Goal: Task Accomplishment & Management: Use online tool/utility

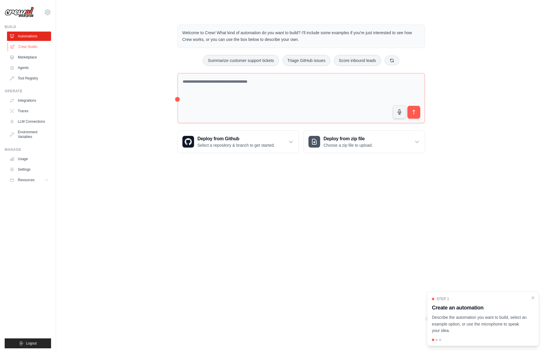
click at [28, 46] on link "Crew Studio" at bounding box center [30, 46] width 44 height 9
click at [30, 46] on link "Crew Studio" at bounding box center [30, 46] width 44 height 9
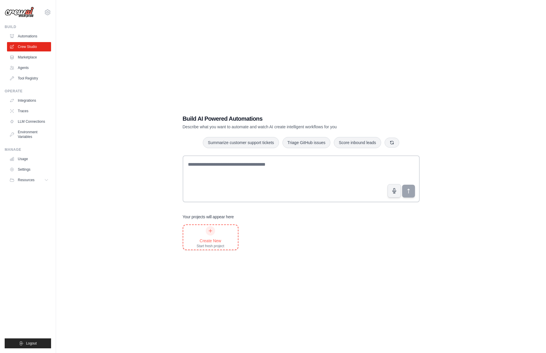
click at [208, 231] on icon at bounding box center [210, 230] width 5 height 5
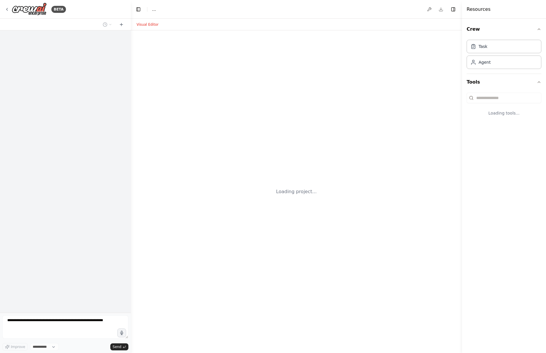
select select "****"
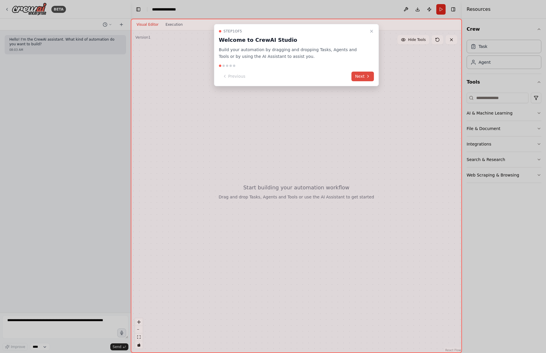
click at [363, 77] on button "Next" at bounding box center [363, 77] width 22 height 10
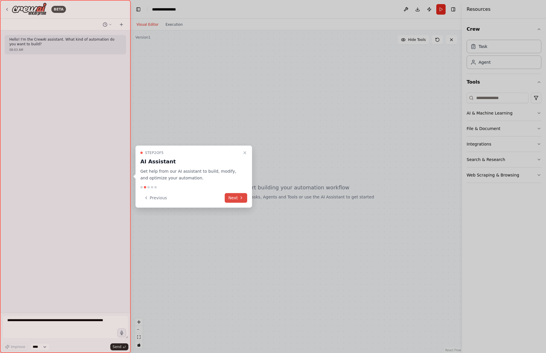
click at [237, 198] on button "Next" at bounding box center [236, 198] width 22 height 10
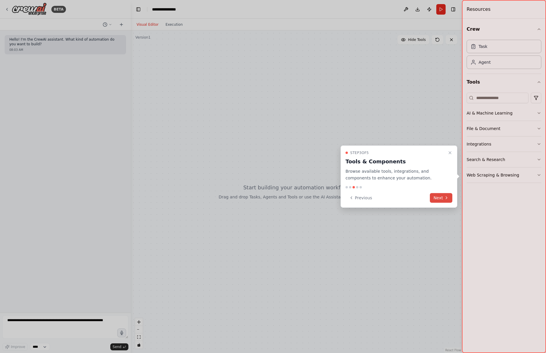
click at [443, 198] on button "Next" at bounding box center [441, 198] width 22 height 10
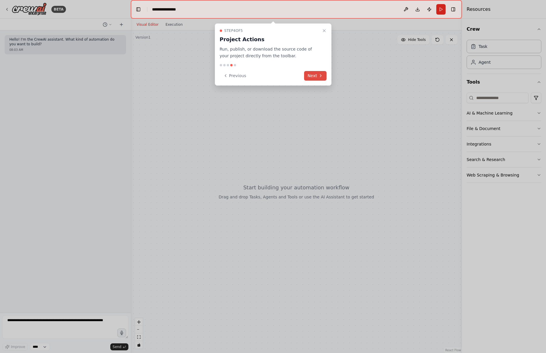
click at [317, 76] on button "Next" at bounding box center [315, 76] width 22 height 10
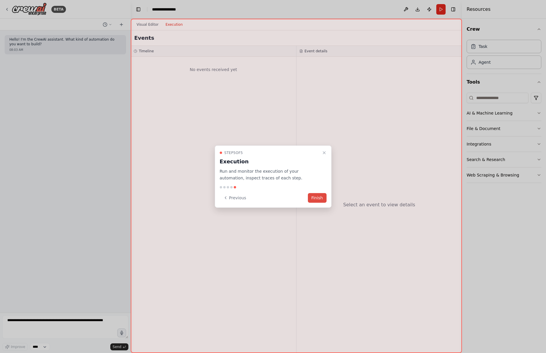
click at [318, 198] on button "Finish" at bounding box center [317, 198] width 19 height 10
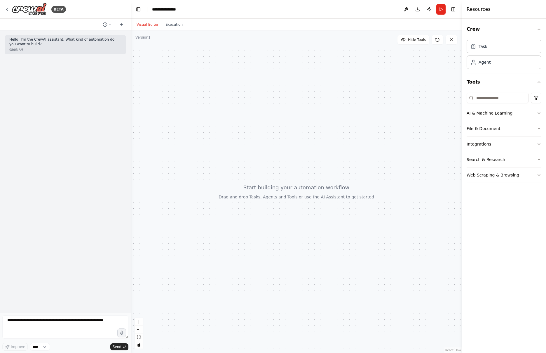
click at [76, 46] on p "Hello! I'm the CrewAI assistant. What kind of automation do you want to build?" at bounding box center [65, 41] width 112 height 9
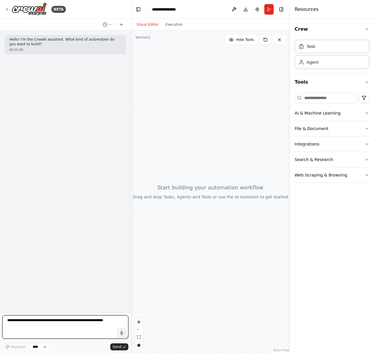
click at [44, 334] on textarea at bounding box center [65, 326] width 126 height 23
paste textarea "**********"
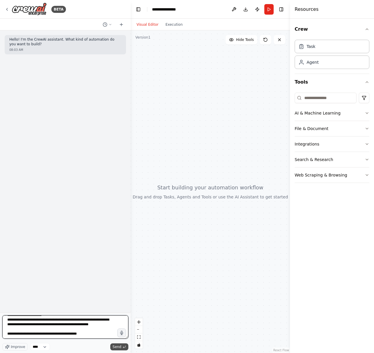
type textarea "**********"
click at [117, 346] on span "Send" at bounding box center [117, 346] width 9 height 5
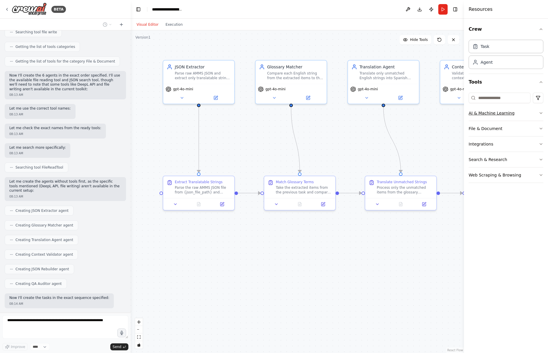
scroll to position [629, 0]
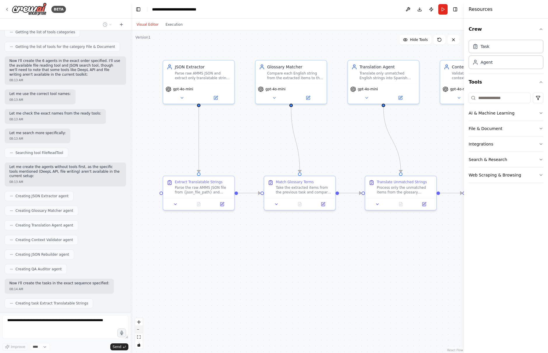
click at [139, 330] on button "zoom out" at bounding box center [139, 330] width 8 height 8
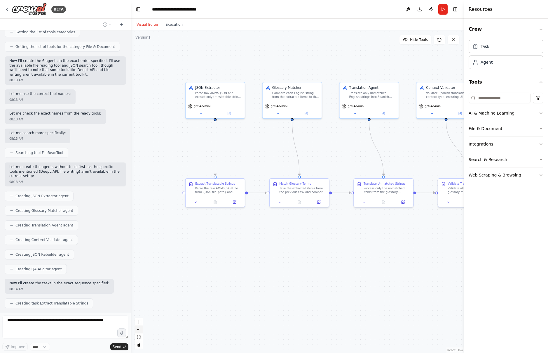
click at [139, 330] on button "zoom out" at bounding box center [139, 330] width 8 height 8
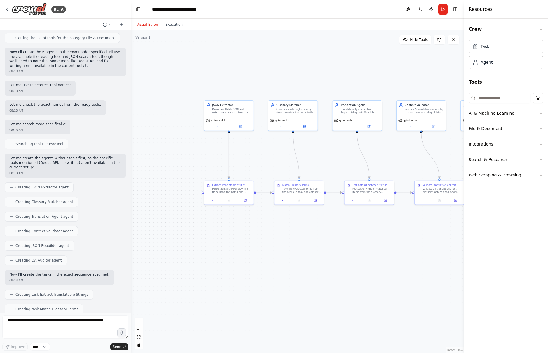
click at [375, 250] on div ".deletable-edge-delete-btn { width: 20px; height: 20px; border: 0px solid #ffff…" at bounding box center [297, 191] width 333 height 322
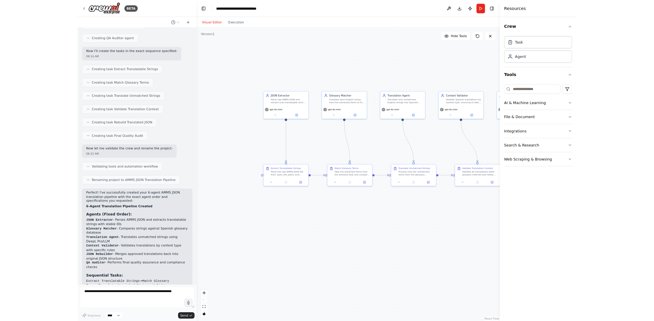
scroll to position [861, 0]
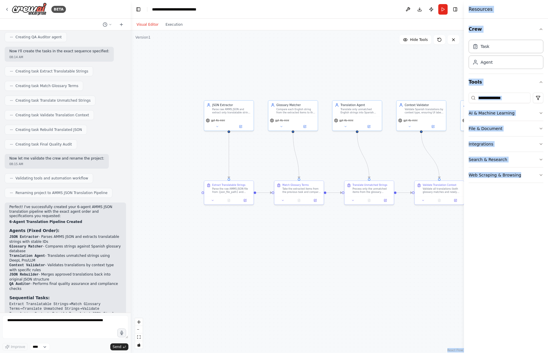
drag, startPoint x: 547, startPoint y: 256, endPoint x: 572, endPoint y: 259, distance: 25.0
click at [546, 259] on html "BETA Hello! I'm the CrewAI assistant. What kind of automation do you want to bu…" at bounding box center [274, 176] width 548 height 353
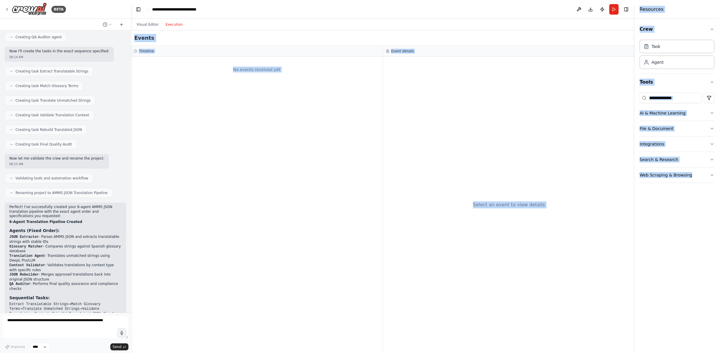
click at [173, 25] on button "Execution" at bounding box center [174, 24] width 24 height 7
click at [151, 25] on button "Visual Editor" at bounding box center [147, 24] width 29 height 7
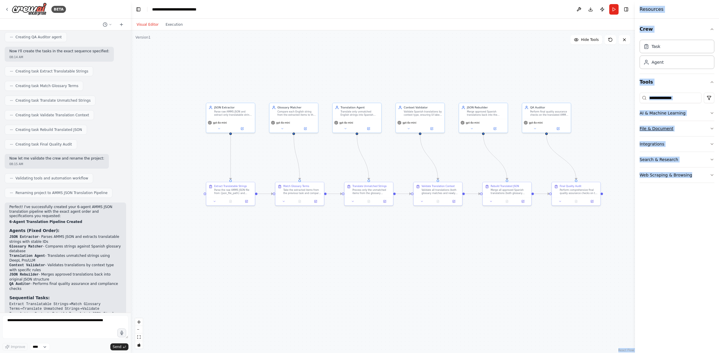
click at [546, 129] on icon "button" at bounding box center [712, 128] width 5 height 5
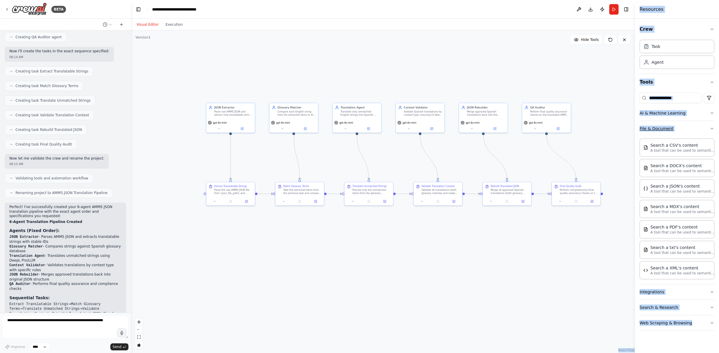
click at [546, 129] on icon "button" at bounding box center [712, 128] width 5 height 5
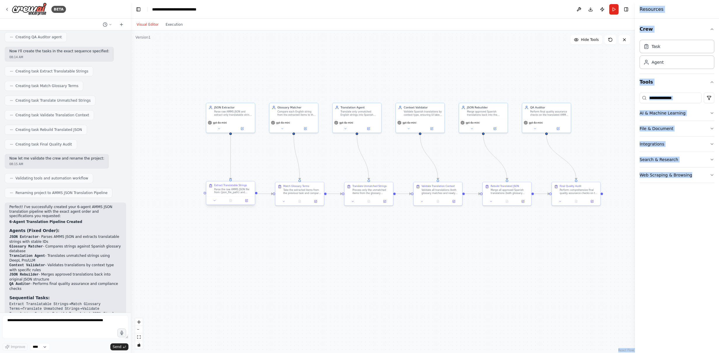
click at [225, 194] on div "Parse the raw AMMS JSON file from {json_file_path} and extract only translatabl…" at bounding box center [233, 190] width 38 height 6
click at [214, 200] on icon at bounding box center [214, 200] width 3 height 3
click at [281, 263] on div "**********" at bounding box center [245, 244] width 78 height 72
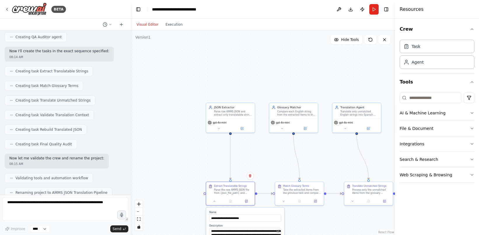
drag, startPoint x: 240, startPoint y: 156, endPoint x: 177, endPoint y: 103, distance: 82.5
click at [177, 103] on div ".deletable-edge-delete-btn { width: 20px; height: 20px; border: 0px solid #ffff…" at bounding box center [263, 132] width 265 height 205
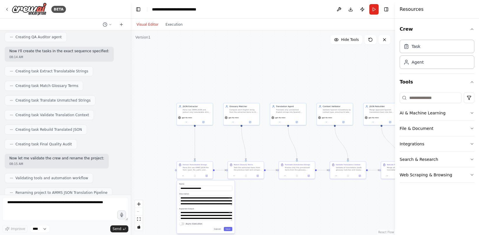
click at [111, 109] on div "BETA Hello! I'm the CrewAI assistant. What kind of automation do you want to bu…" at bounding box center [239, 117] width 479 height 235
click at [110, 24] on icon at bounding box center [111, 25] width 4 height 4
click at [110, 24] on div at bounding box center [65, 117] width 131 height 235
click at [110, 24] on icon at bounding box center [111, 25] width 4 height 4
click at [73, 35] on span "Untitled" at bounding box center [82, 36] width 38 height 5
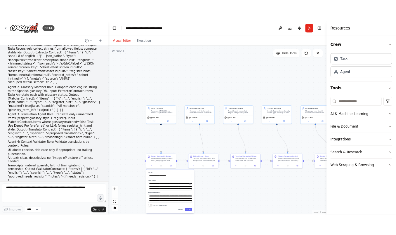
scroll to position [143, 0]
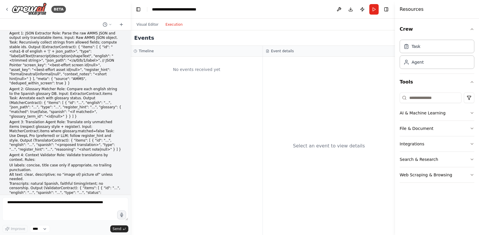
click at [173, 26] on button "Execution" at bounding box center [174, 24] width 24 height 7
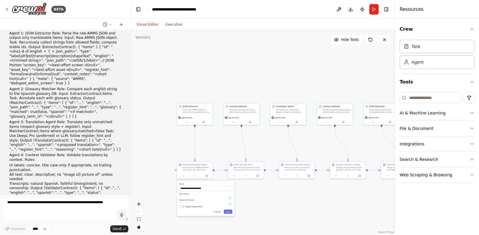
click at [153, 24] on button "Visual Editor" at bounding box center [147, 24] width 29 height 7
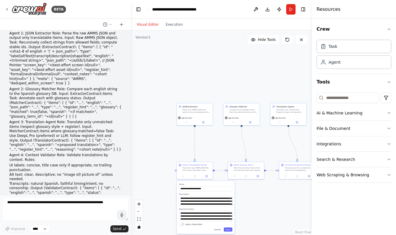
click at [131, 132] on div ".deletable-edge-delete-btn { width: 20px; height: 20px; border: 0px solid #ffff…" at bounding box center [221, 132] width 181 height 205
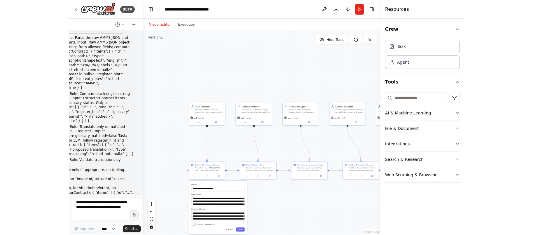
scroll to position [152, 0]
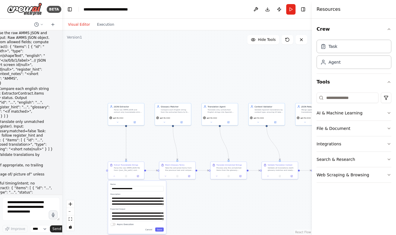
drag, startPoint x: 130, startPoint y: 132, endPoint x: 16, endPoint y: 115, distance: 115.4
click at [16, 117] on div "BETA Hello! I'm the CrewAI assistant. What kind of automation do you want to bu…" at bounding box center [31, 117] width 62 height 235
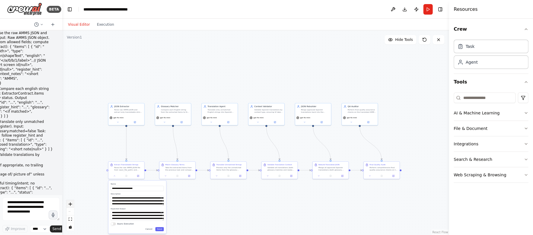
click at [70, 205] on icon "zoom in" at bounding box center [71, 204] width 4 height 4
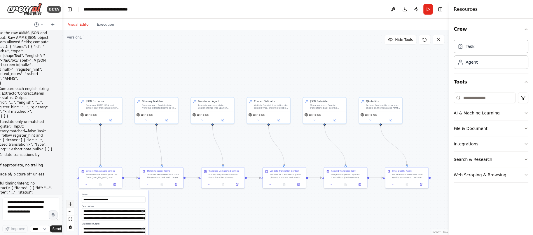
click at [70, 205] on icon "zoom in" at bounding box center [71, 204] width 4 height 4
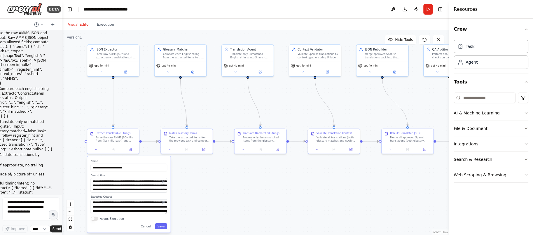
drag, startPoint x: 126, startPoint y: 78, endPoint x: 172, endPoint y: 32, distance: 64.8
click at [170, 32] on div ".deletable-edge-delete-btn { width: 20px; height: 20px; border: 0px solid #ffff…" at bounding box center [255, 132] width 387 height 205
click at [126, 72] on icon at bounding box center [126, 71] width 4 height 4
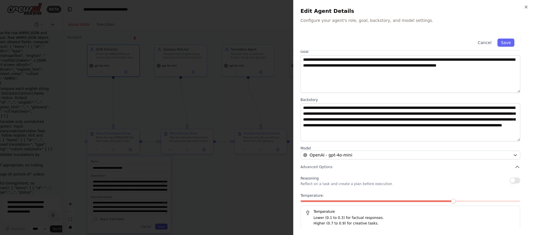
scroll to position [29, 0]
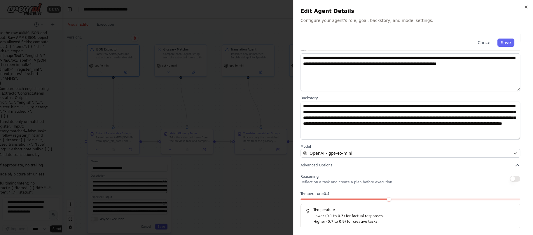
click at [387, 199] on span at bounding box center [389, 199] width 5 height 5
click at [408, 199] on span at bounding box center [410, 199] width 5 height 5
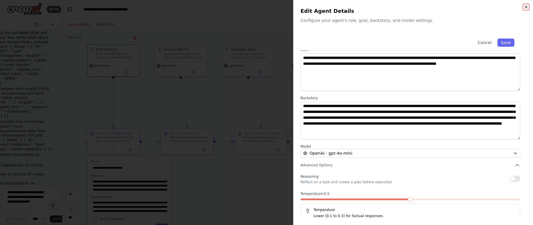
click at [526, 7] on icon "button" at bounding box center [526, 7] width 2 height 2
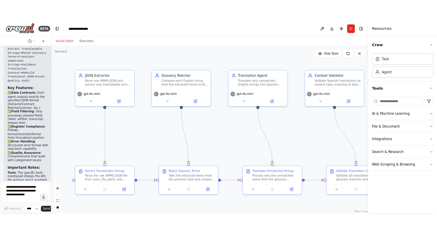
scroll to position [1393, 0]
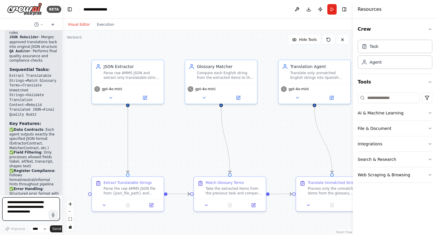
click at [29, 205] on textarea at bounding box center [31, 208] width 58 height 23
type textarea "**********"
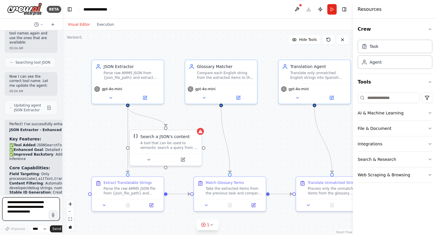
scroll to position [1901, 0]
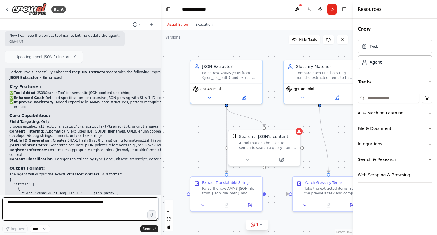
drag, startPoint x: 62, startPoint y: 123, endPoint x: 177, endPoint y: 129, distance: 114.9
click at [173, 128] on div "BETA Hello! I'm the CrewAI assistant. What kind of automation do you want to bu…" at bounding box center [218, 117] width 437 height 235
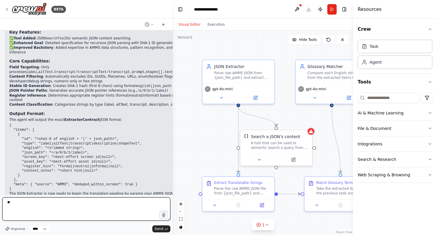
type textarea "*"
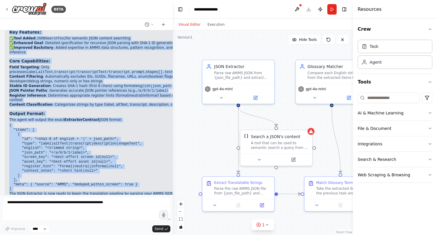
drag, startPoint x: 11, startPoint y: 76, endPoint x: 113, endPoint y: 182, distance: 147.7
click at [114, 182] on div "Perfect! I've successfully enhanced the JSON Extractor agent with the following…" at bounding box center [106, 108] width 194 height 186
copy div "Perfect! I've successfully enhanced the JSON Extractor agent with the following…"
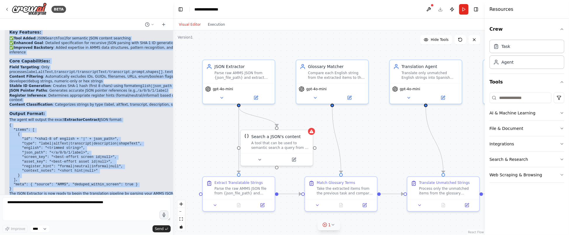
click at [331, 223] on icon at bounding box center [333, 225] width 5 height 5
click at [279, 149] on div "Search a JSON's content A tool that can be used to semantic search a query from…" at bounding box center [277, 140] width 72 height 23
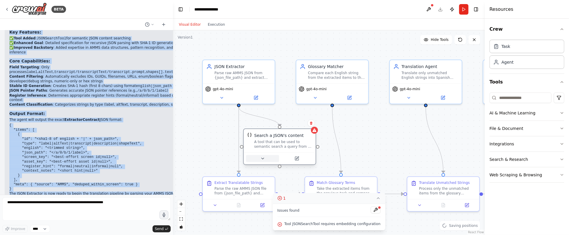
click at [263, 158] on icon at bounding box center [262, 158] width 2 height 1
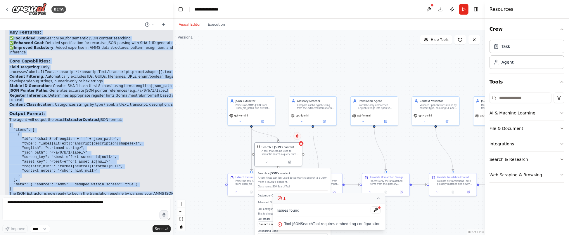
click at [297, 136] on icon at bounding box center [297, 135] width 2 height 3
click at [282, 135] on button "Confirm" at bounding box center [280, 136] width 21 height 7
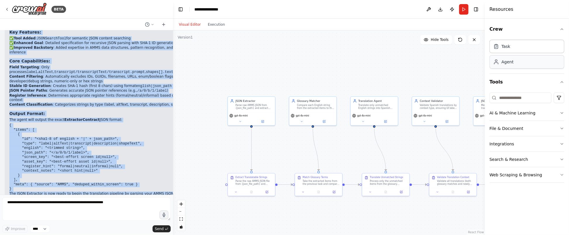
click at [514, 63] on div "Agent" at bounding box center [526, 61] width 75 height 13
click at [529, 67] on div "Agent" at bounding box center [526, 61] width 75 height 13
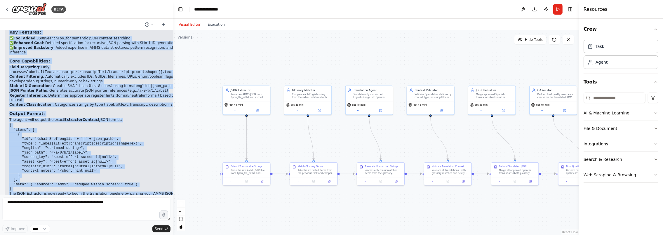
drag, startPoint x: 463, startPoint y: 76, endPoint x: 459, endPoint y: 65, distance: 11.8
click at [459, 65] on div ".deletable-edge-delete-btn { width: 20px; height: 20px; border: 0px solid #ffff…" at bounding box center [376, 132] width 406 height 205
click at [525, 40] on button "Hide Tools" at bounding box center [530, 39] width 32 height 9
click at [525, 40] on span "Show Tools" at bounding box center [533, 39] width 19 height 5
click at [533, 40] on icon at bounding box center [555, 40] width 4 height 4
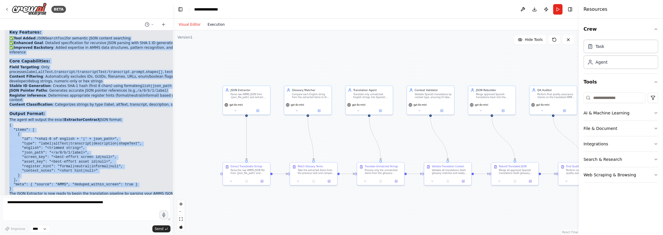
click at [212, 25] on button "Execution" at bounding box center [216, 24] width 24 height 7
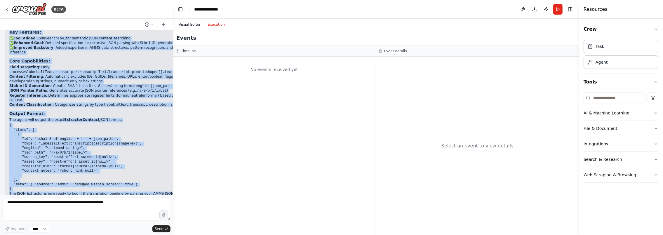
click at [188, 24] on button "Visual Editor" at bounding box center [189, 24] width 29 height 7
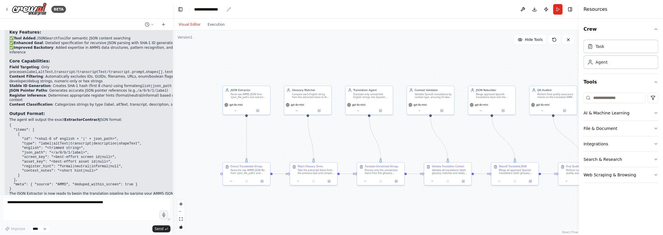
click at [229, 9] on icon "breadcrumb" at bounding box center [229, 9] width 4 height 4
click at [228, 9] on icon "breadcrumb" at bounding box center [229, 9] width 4 height 4
click at [219, 8] on div "**********" at bounding box center [209, 9] width 30 height 6
click at [218, 9] on div "**********" at bounding box center [216, 9] width 44 height 6
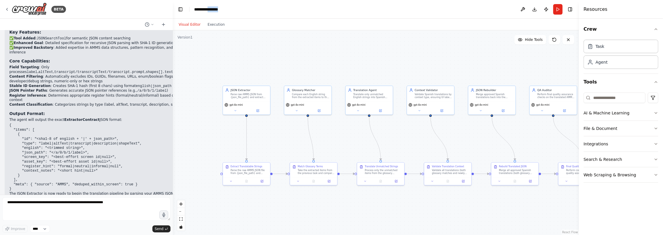
click at [218, 9] on div "**********" at bounding box center [216, 9] width 44 height 6
click at [533, 129] on icon "button" at bounding box center [656, 128] width 5 height 5
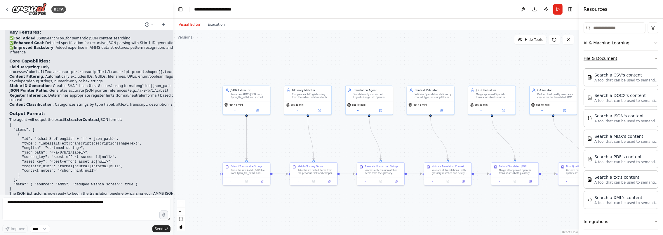
scroll to position [72, 0]
click at [533, 117] on p "A tool that can be used to semantic search a query from a JSON's content." at bounding box center [627, 119] width 64 height 5
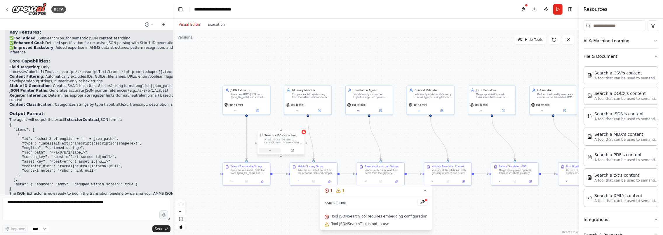
click at [270, 151] on icon at bounding box center [269, 150] width 3 height 3
click at [300, 126] on icon at bounding box center [300, 125] width 2 height 3
click at [283, 126] on button "Confirm" at bounding box center [283, 125] width 21 height 7
click at [243, 93] on div "Parse raw AMMS JSON from {json_file_path} and extract translatable strings from…" at bounding box center [249, 95] width 37 height 6
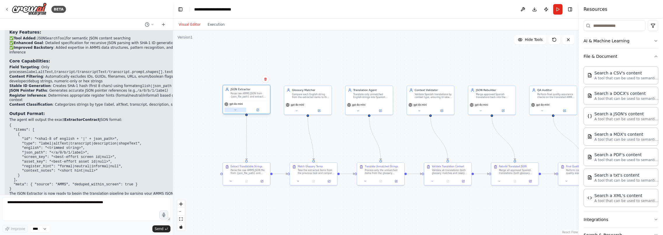
click at [236, 109] on icon at bounding box center [234, 109] width 1 height 1
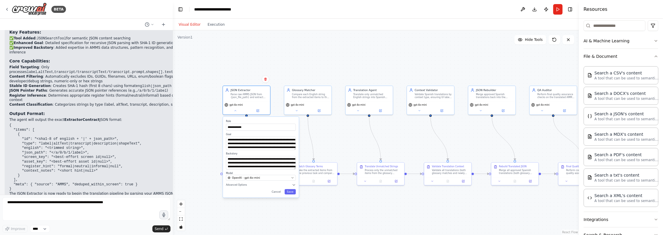
click at [214, 93] on div "**********" at bounding box center [376, 132] width 406 height 205
click at [279, 192] on button "Cancel" at bounding box center [277, 191] width 14 height 5
click at [277, 191] on button "Cancel" at bounding box center [277, 191] width 14 height 5
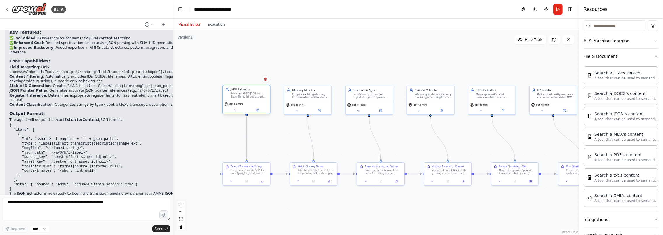
click at [238, 95] on div "Parse raw AMMS JSON from {json_file_path} and extract translatable strings from…" at bounding box center [249, 95] width 37 height 6
click at [533, 57] on icon "button" at bounding box center [656, 56] width 5 height 5
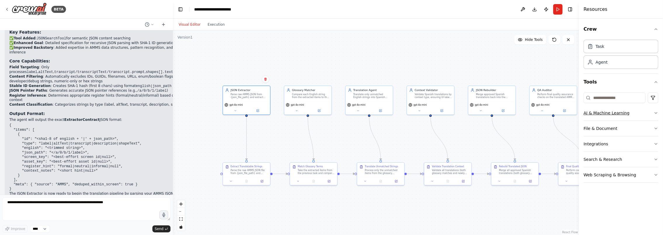
click at [533, 112] on icon "button" at bounding box center [656, 113] width 5 height 5
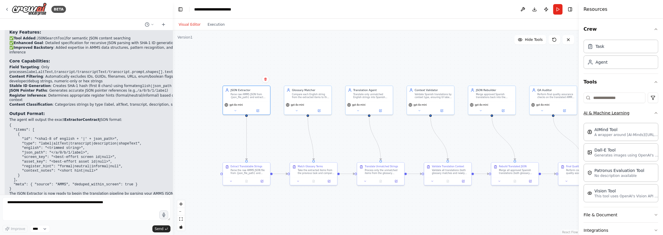
click at [533, 112] on icon "button" at bounding box center [656, 113] width 5 height 5
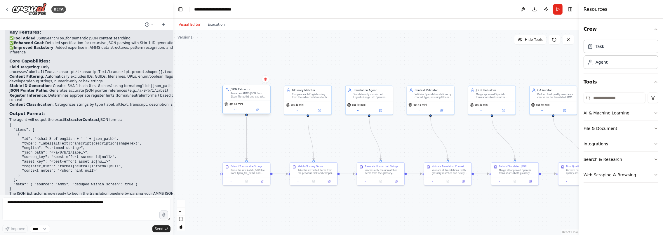
click at [257, 100] on div "JSON Extractor Parse raw AMMS JSON from {json_file_path} and extract translatab…" at bounding box center [246, 92] width 47 height 15
click at [257, 109] on icon at bounding box center [258, 110] width 2 height 2
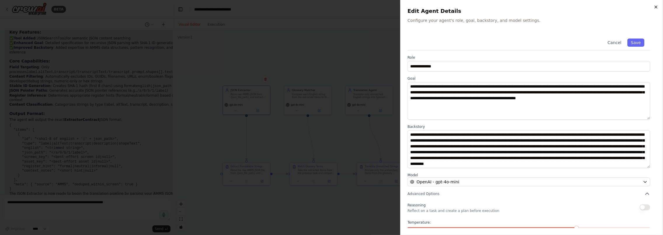
click at [533, 6] on icon "button" at bounding box center [656, 7] width 5 height 5
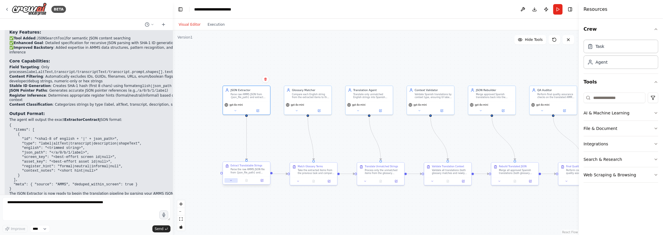
click at [231, 181] on icon at bounding box center [231, 180] width 3 height 3
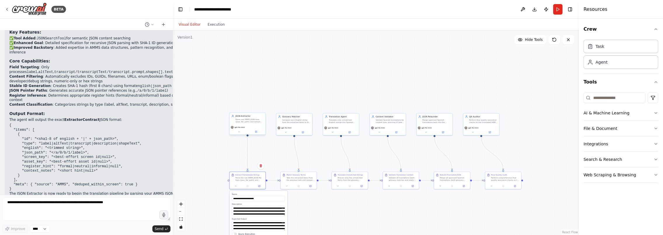
click at [246, 119] on div "Parse raw AMMS JSON from {json_file_path} and extract translatable strings from…" at bounding box center [249, 120] width 28 height 5
click at [533, 128] on button "File & Document" at bounding box center [621, 128] width 75 height 15
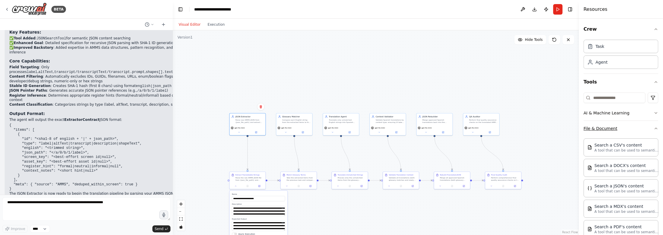
click at [533, 127] on icon "button" at bounding box center [656, 128] width 5 height 5
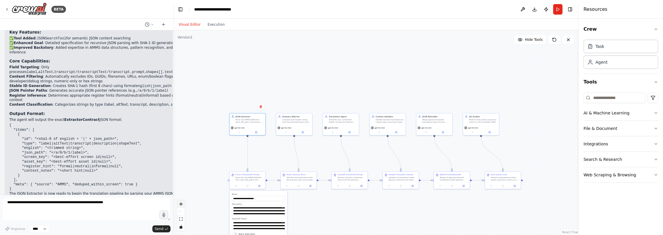
click at [182, 206] on button "zoom in" at bounding box center [181, 204] width 8 height 8
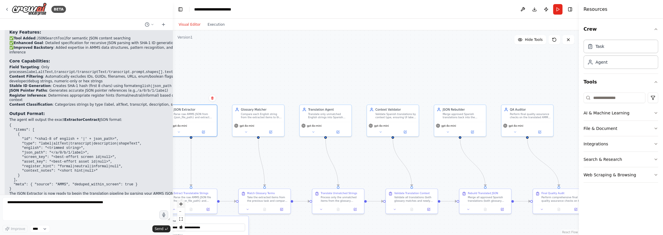
click at [182, 206] on icon "zoom in" at bounding box center [181, 204] width 4 height 4
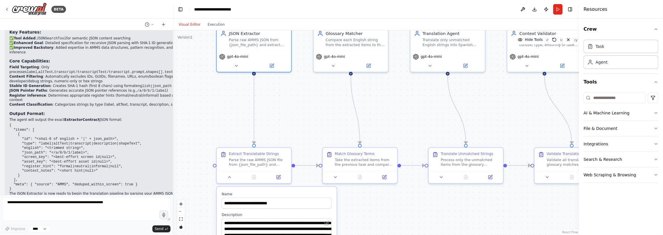
drag, startPoint x: 262, startPoint y: 79, endPoint x: 396, endPoint y: 27, distance: 144.3
click at [404, 15] on main "**********" at bounding box center [376, 117] width 406 height 235
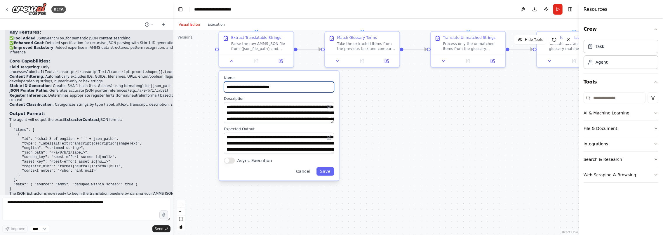
drag, startPoint x: 289, startPoint y: 133, endPoint x: 291, endPoint y: 18, distance: 115.1
click at [291, 18] on main "**********" at bounding box center [376, 117] width 406 height 235
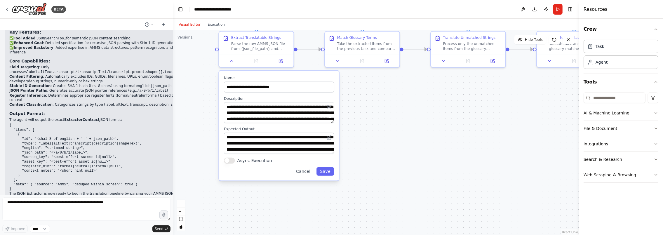
click at [286, 172] on div "Cancel Save" at bounding box center [279, 171] width 110 height 8
click at [278, 60] on icon at bounding box center [280, 59] width 5 height 5
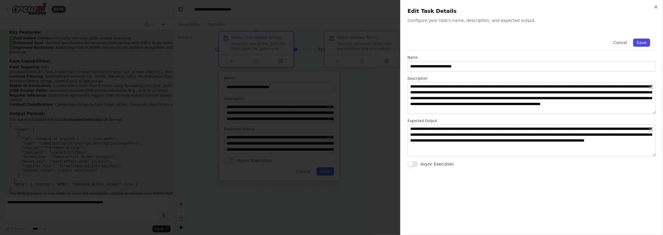
click at [533, 42] on button "Save" at bounding box center [641, 43] width 17 height 8
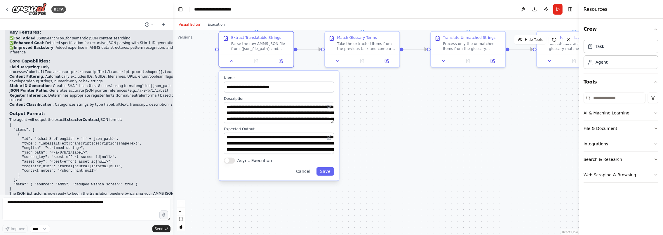
click at [533, 13] on div "Resources" at bounding box center [621, 9] width 84 height 19
click at [533, 9] on button "Toggle Right Sidebar" at bounding box center [570, 9] width 8 height 8
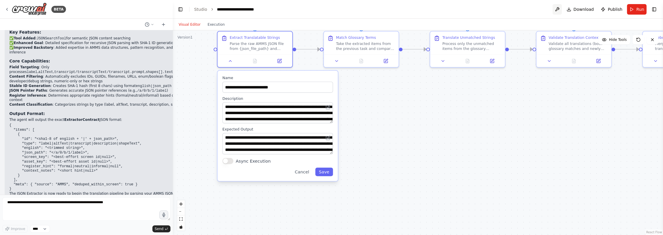
click at [533, 9] on button at bounding box center [557, 9] width 9 height 11
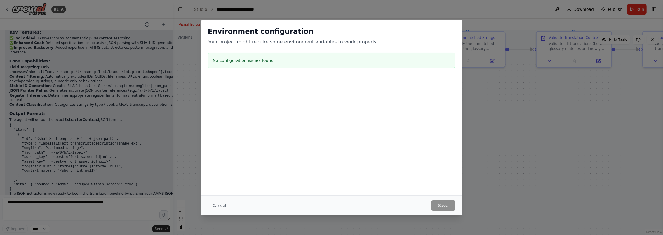
click at [220, 204] on button "Cancel" at bounding box center [219, 205] width 23 height 11
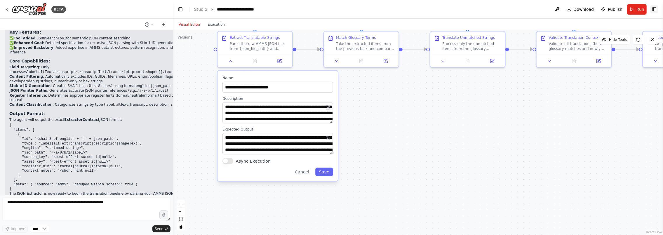
click at [533, 10] on button "Toggle Right Sidebar" at bounding box center [654, 9] width 8 height 8
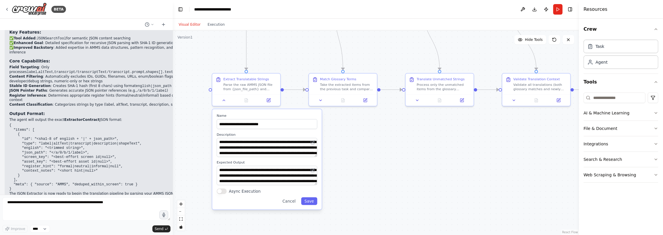
drag, startPoint x: 204, startPoint y: 47, endPoint x: 198, endPoint y: 87, distance: 40.8
click at [198, 87] on div ".deletable-edge-delete-btn { width: 20px; height: 20px; border: 0px solid #ffff…" at bounding box center [376, 132] width 406 height 205
click at [269, 99] on icon at bounding box center [269, 99] width 3 height 3
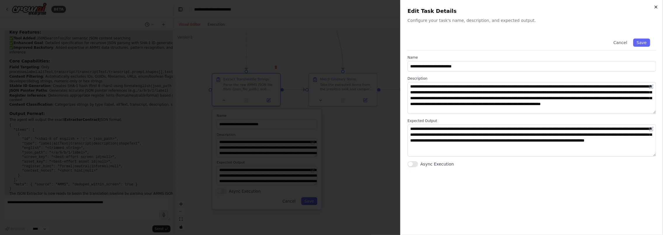
click at [533, 6] on icon "button" at bounding box center [656, 7] width 5 height 5
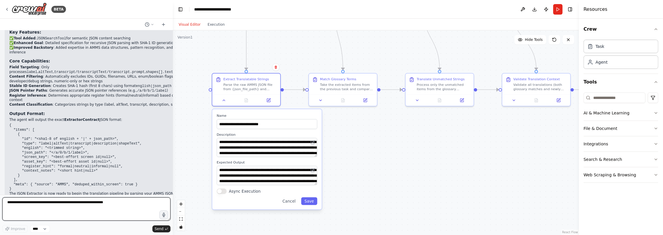
click at [57, 203] on textarea at bounding box center [86, 208] width 168 height 23
type textarea "**********"
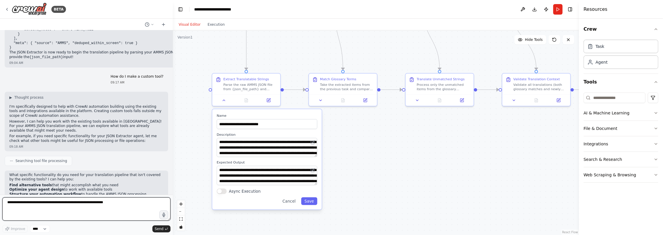
scroll to position [1449, 0]
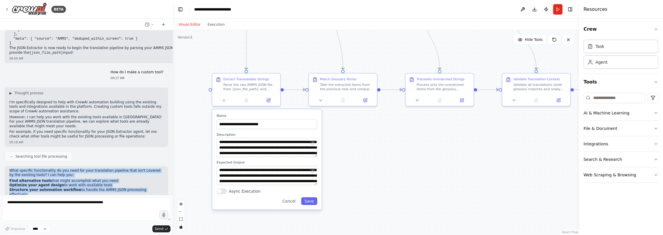
drag, startPoint x: 10, startPoint y: 151, endPoint x: 54, endPoint y: 194, distance: 61.1
click at [54, 194] on div "Hello! I'm the CrewAI assistant. What kind of automation do you want to build? …" at bounding box center [86, 112] width 173 height 164
click at [40, 188] on strong "Structure your automation workflow" at bounding box center [45, 190] width 72 height 4
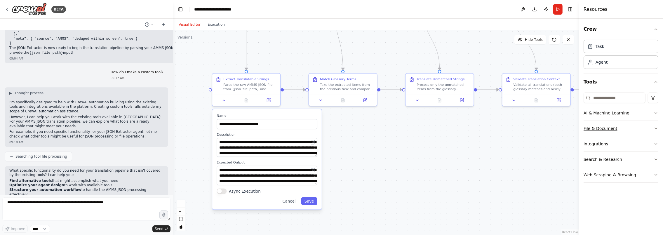
click at [533, 128] on button "File & Document" at bounding box center [621, 128] width 75 height 15
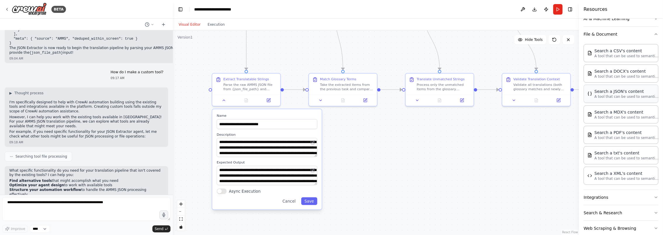
scroll to position [102, 0]
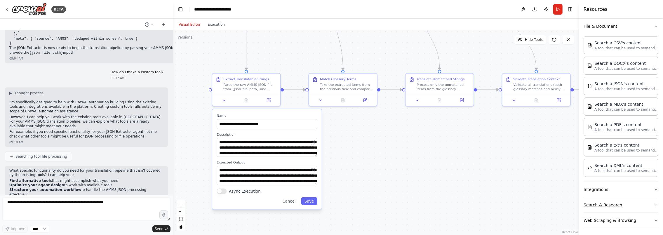
click at [533, 199] on button "Search & Research" at bounding box center [621, 204] width 75 height 15
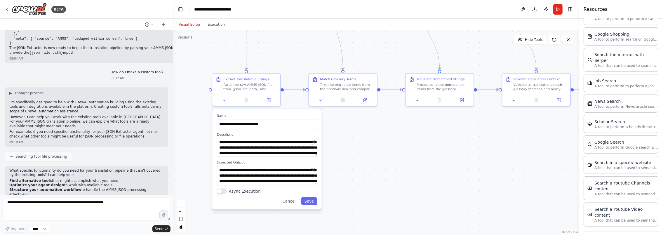
scroll to position [396, 0]
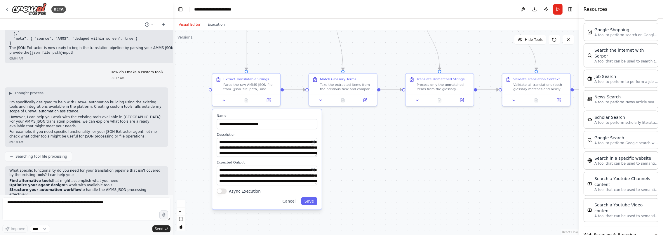
click at [533, 227] on button "Web Scraping & Browsing" at bounding box center [621, 234] width 75 height 15
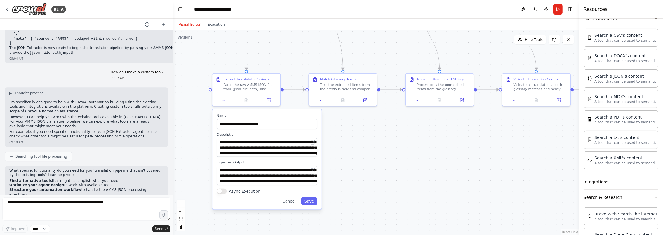
scroll to position [109, 0]
click at [533, 182] on button "Integrations" at bounding box center [621, 182] width 75 height 15
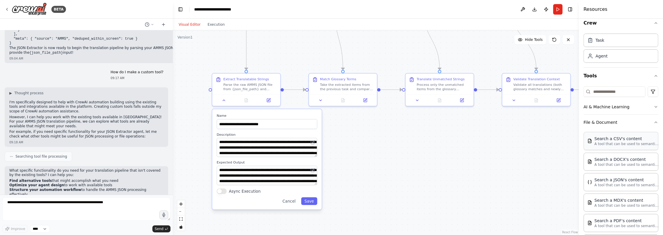
scroll to position [4, 0]
click at [533, 109] on button "AI & Machine Learning" at bounding box center [621, 109] width 75 height 15
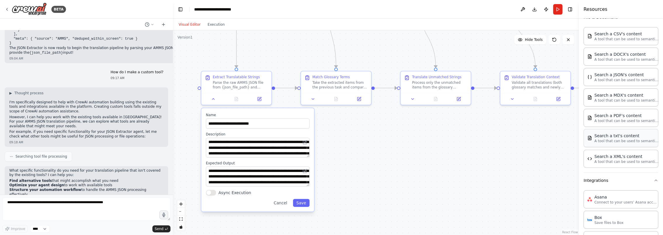
scroll to position [230, 0]
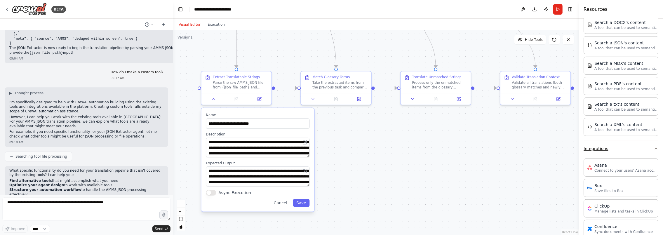
click at [533, 147] on icon "button" at bounding box center [656, 148] width 5 height 5
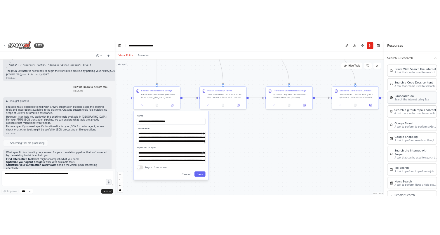
scroll to position [365, 0]
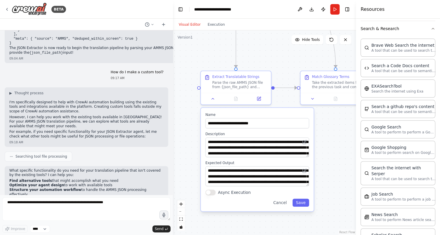
click at [172, 69] on div "BETA Hello! I'm the CrewAI assistant. What kind of automation do you want to bu…" at bounding box center [220, 117] width 440 height 235
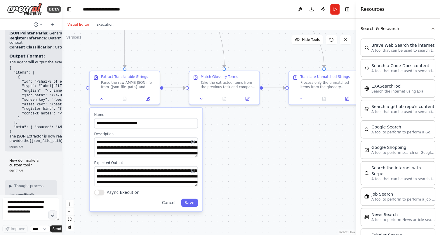
scroll to position [2065, 0]
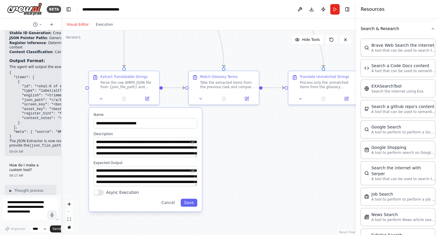
drag, startPoint x: 166, startPoint y: 69, endPoint x: 61, endPoint y: 62, distance: 104.8
click at [61, 62] on div "BETA Hello! I'm the CrewAI assistant. What kind of automation do you want to bu…" at bounding box center [220, 117] width 440 height 235
click at [434, 28] on icon "button" at bounding box center [433, 28] width 2 height 1
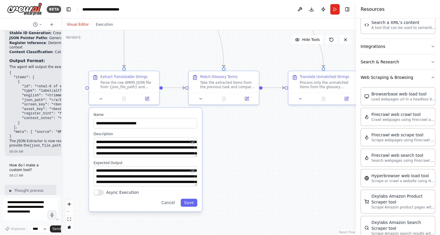
scroll to position [303, 0]
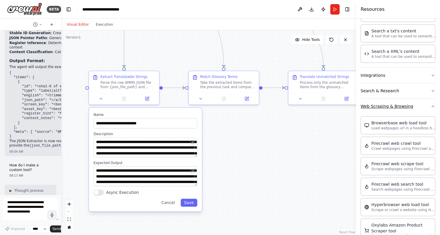
click at [432, 104] on icon "button" at bounding box center [433, 106] width 5 height 5
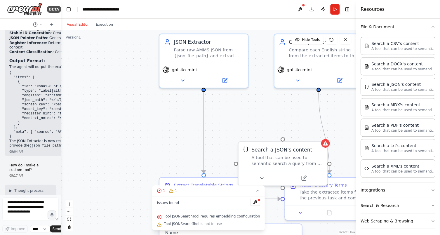
drag, startPoint x: 243, startPoint y: 47, endPoint x: 357, endPoint y: 150, distance: 153.8
click at [357, 150] on div "BETA Hello! I'm the CrewAI assistant. What kind of automation do you want to bu…" at bounding box center [220, 117] width 440 height 235
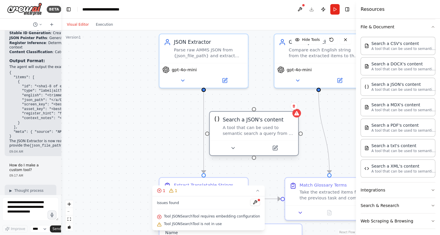
drag, startPoint x: 300, startPoint y: 156, endPoint x: 269, endPoint y: 127, distance: 42.3
click at [269, 127] on div "A tool that can be used to semantic search a query from a JSON's content." at bounding box center [258, 130] width 71 height 11
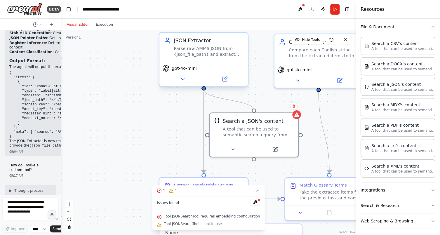
drag, startPoint x: 254, startPoint y: 110, endPoint x: 205, endPoint y: 90, distance: 53.0
click at [205, 90] on div "JSON Extractor Parse raw AMMS JSON from {json_file_path} and extract translatab…" at bounding box center [304, 124] width 363 height 252
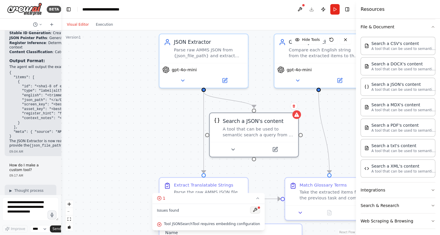
click at [253, 210] on button at bounding box center [255, 209] width 10 height 7
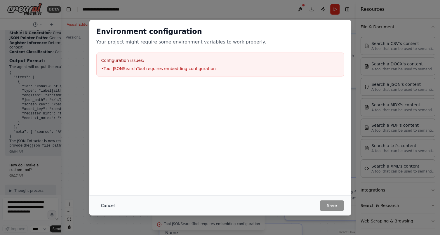
click at [106, 206] on button "Cancel" at bounding box center [107, 205] width 23 height 11
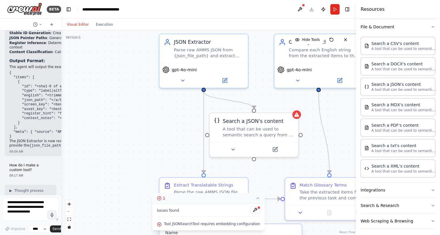
click at [257, 198] on icon at bounding box center [258, 198] width 2 height 1
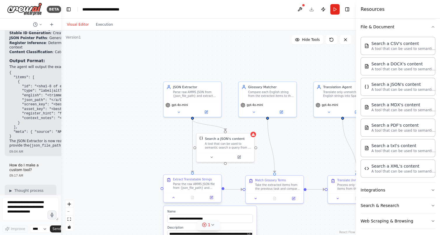
click at [192, 190] on div "Extract Translatable Strings Parse the raw AMMS JSON file from {json_file_path}…" at bounding box center [193, 184] width 58 height 18
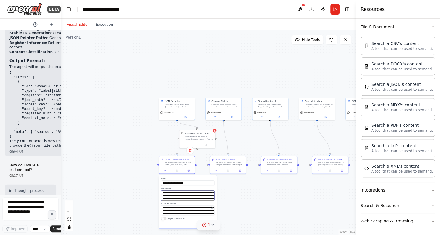
click at [172, 197] on textarea "**********" at bounding box center [187, 195] width 53 height 10
paste textarea "**********"
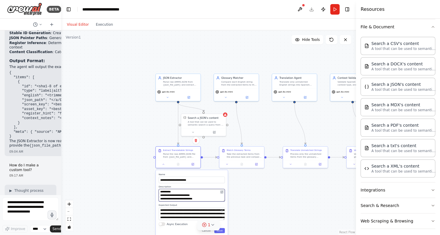
type textarea "**********"
click at [221, 191] on icon at bounding box center [222, 192] width 2 height 2
click at [222, 192] on icon at bounding box center [222, 192] width 2 height 2
click at [224, 202] on div "**********" at bounding box center [192, 203] width 72 height 66
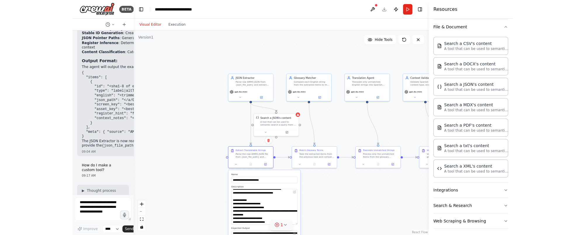
scroll to position [78, 0]
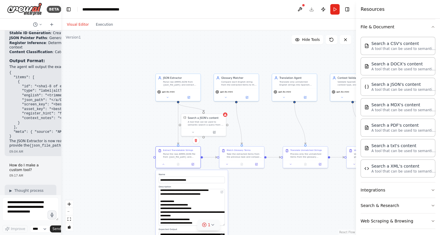
drag, startPoint x: 225, startPoint y: 201, endPoint x: 226, endPoint y: 216, distance: 15.2
click at [252, 224] on div ".deletable-edge-delete-btn { width: 20px; height: 20px; border: 0px solid #ffff…" at bounding box center [208, 132] width 295 height 205
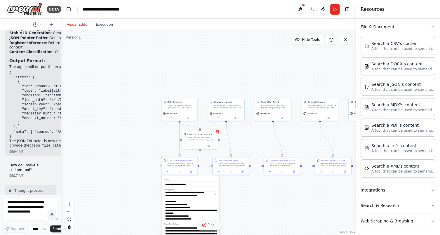
click at [213, 225] on icon at bounding box center [212, 224] width 2 height 1
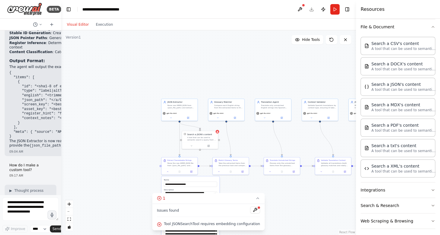
click at [258, 198] on button "1" at bounding box center [208, 198] width 112 height 11
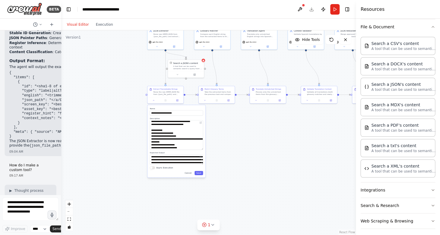
drag, startPoint x: 229, startPoint y: 195, endPoint x: 215, endPoint y: 123, distance: 73.2
click at [215, 123] on div ".deletable-edge-delete-btn { width: 20px; height: 20px; border: 0px solid #ffff…" at bounding box center [208, 132] width 295 height 205
click at [162, 159] on textarea "**********" at bounding box center [176, 159] width 53 height 10
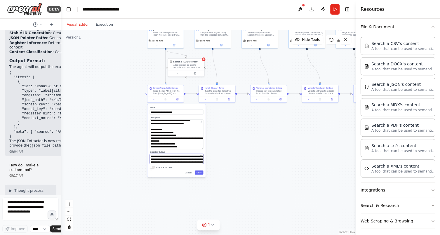
click at [162, 159] on textarea "**********" at bounding box center [177, 159] width 54 height 10
click at [301, 9] on button at bounding box center [299, 9] width 9 height 11
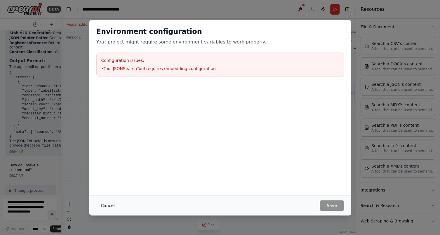
click at [109, 205] on button "Cancel" at bounding box center [107, 205] width 23 height 11
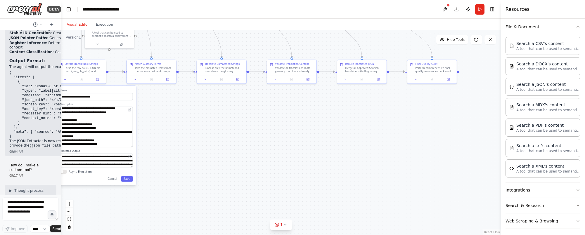
click at [261, 121] on div ".deletable-edge-delete-btn { width: 20px; height: 20px; border: 0px solid #ffff…" at bounding box center [280, 132] width 439 height 205
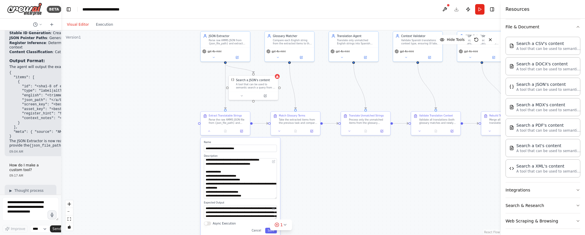
drag, startPoint x: 263, startPoint y: 117, endPoint x: 404, endPoint y: 171, distance: 151.0
click at [404, 171] on div ".deletable-edge-delete-btn { width: 20px; height: 20px; border: 0px solid #ffff…" at bounding box center [280, 132] width 439 height 205
click at [69, 9] on button "Toggle Left Sidebar" at bounding box center [69, 9] width 8 height 8
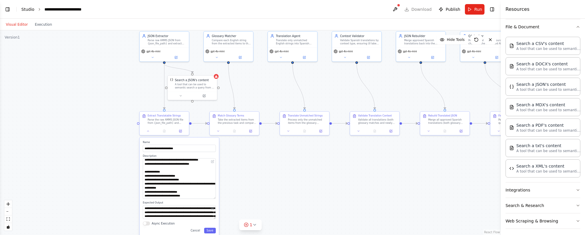
click at [30, 10] on link "Studio" at bounding box center [27, 9] width 13 height 5
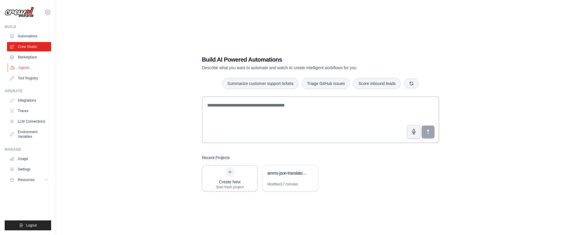
click at [25, 68] on link "Agents" at bounding box center [30, 67] width 44 height 9
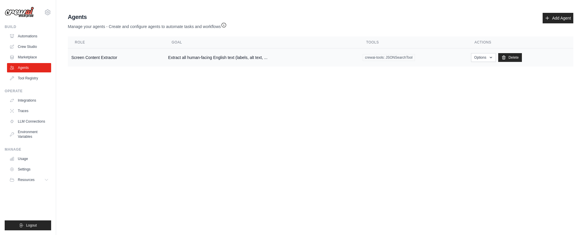
click at [104, 56] on td "Screen Content Extractor" at bounding box center [116, 57] width 97 height 18
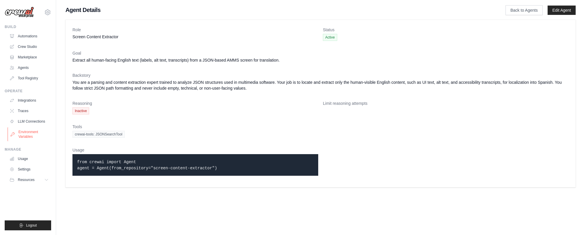
click at [26, 134] on link "Environment Variables" at bounding box center [30, 134] width 44 height 14
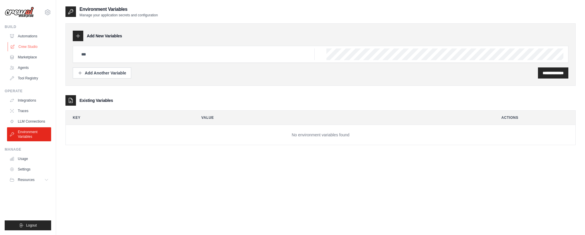
click at [26, 47] on link "Crew Studio" at bounding box center [30, 46] width 44 height 9
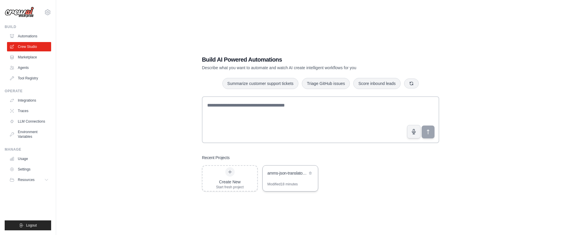
click at [284, 174] on div "amms-json-translator-crew" at bounding box center [287, 173] width 40 height 6
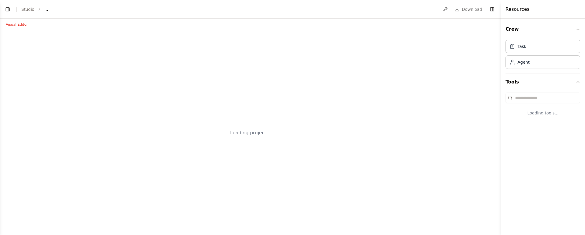
select select "****"
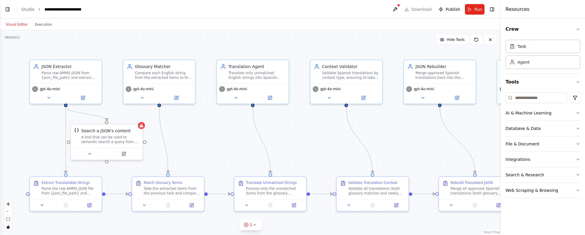
scroll to position [2211, 0]
click at [124, 154] on icon at bounding box center [124, 153] width 4 height 4
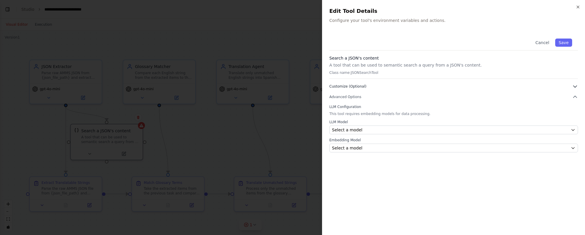
click at [576, 86] on icon "button" at bounding box center [575, 87] width 6 height 6
click at [574, 86] on icon "button" at bounding box center [575, 87] width 6 height 6
click at [575, 98] on icon "button" at bounding box center [575, 97] width 6 height 6
click at [574, 86] on icon "button" at bounding box center [575, 87] width 6 height 6
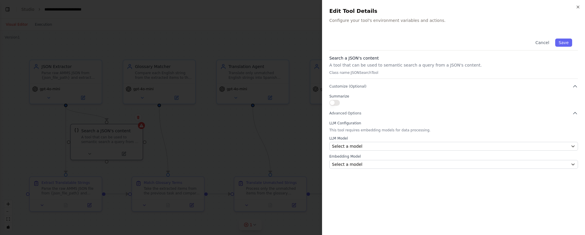
click at [331, 102] on button "button" at bounding box center [334, 103] width 11 height 6
click at [336, 102] on button "button" at bounding box center [334, 103] width 11 height 6
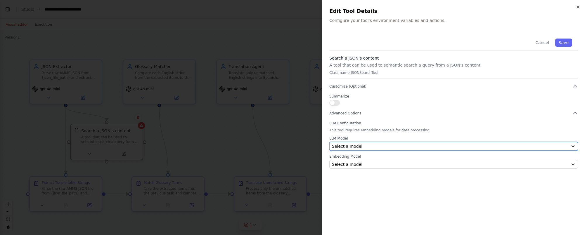
click at [573, 146] on icon "button" at bounding box center [572, 146] width 5 height 5
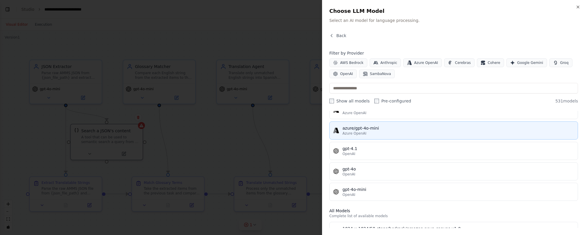
scroll to position [74, 0]
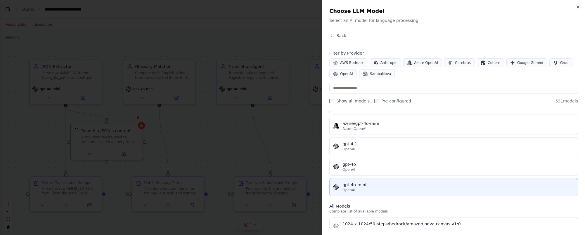
click at [387, 182] on div "gpt-4o-mini" at bounding box center [458, 185] width 232 height 6
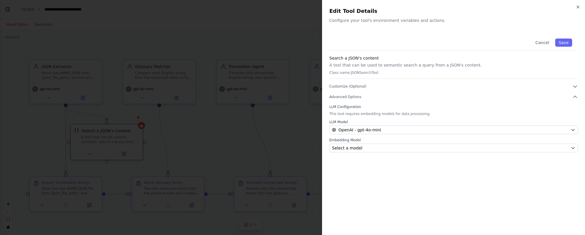
click at [60, 111] on div at bounding box center [292, 117] width 585 height 235
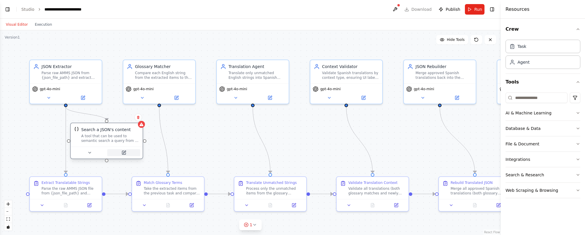
click at [123, 154] on icon at bounding box center [124, 153] width 4 height 4
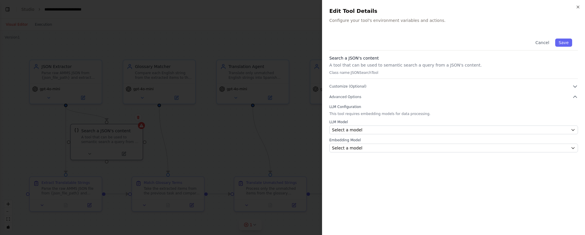
drag, startPoint x: 496, startPoint y: 157, endPoint x: 493, endPoint y: 155, distance: 3.3
click at [494, 155] on div "Cancel Save Search a JSON's content A tool that can be used to semantic search …" at bounding box center [453, 130] width 248 height 195
click at [485, 204] on div "Cancel Save Search a JSON's content A tool that can be used to semantic search …" at bounding box center [453, 130] width 248 height 195
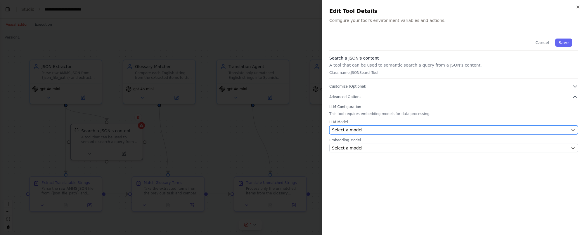
click at [570, 130] on icon "button" at bounding box center [572, 130] width 5 height 5
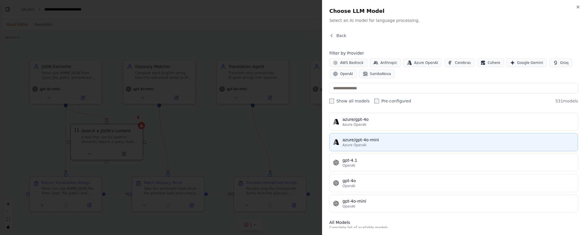
scroll to position [62, 0]
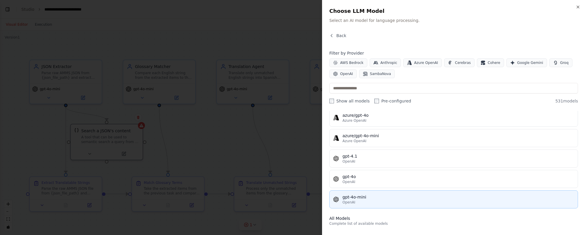
click at [366, 195] on div "gpt-4o-mini" at bounding box center [458, 197] width 232 height 6
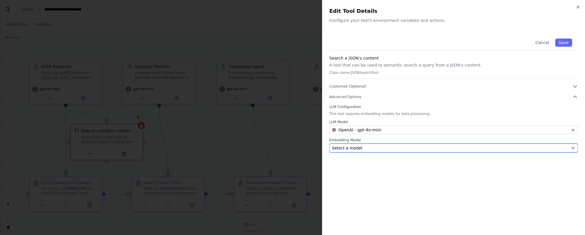
click at [572, 147] on icon "button" at bounding box center [572, 148] width 5 height 5
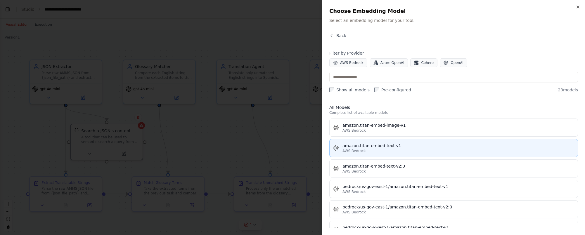
click at [469, 146] on div "amazon.titan-embed-text-v1" at bounding box center [458, 146] width 232 height 6
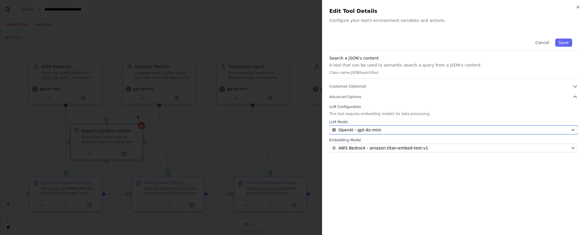
click at [575, 128] on icon "button" at bounding box center [572, 130] width 5 height 5
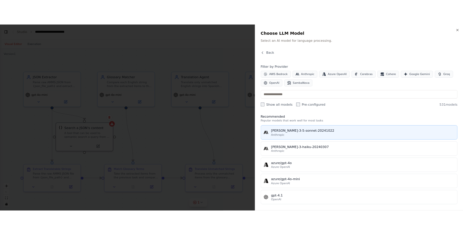
scroll to position [0, 0]
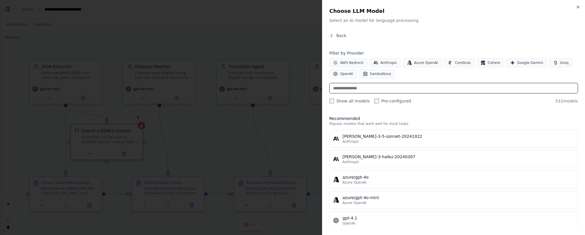
click at [353, 88] on input "text" at bounding box center [453, 88] width 248 height 11
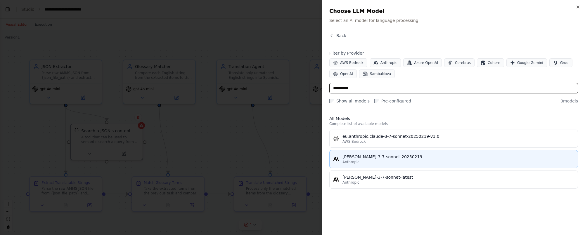
type input "**********"
click at [380, 160] on div "Anthropic" at bounding box center [458, 162] width 232 height 5
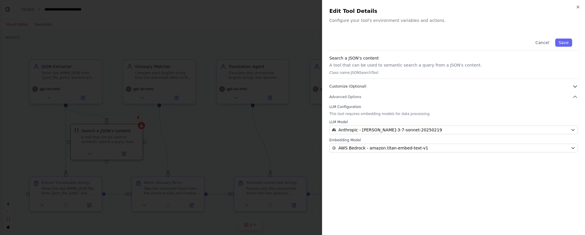
click at [379, 85] on button "Customize (Optional)" at bounding box center [453, 87] width 248 height 6
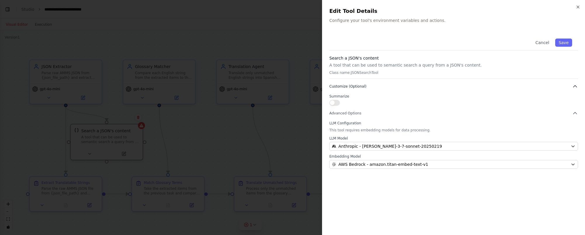
click at [379, 85] on button "Customize (Optional)" at bounding box center [453, 87] width 248 height 6
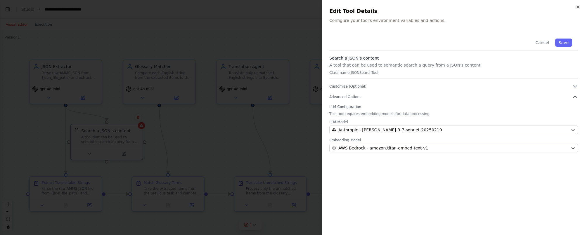
click at [361, 22] on p "Configure your tool's environment variables and actions." at bounding box center [453, 21] width 248 height 6
click at [366, 64] on p "A tool that can be used to semantic search a query from a JSON's content." at bounding box center [453, 65] width 248 height 6
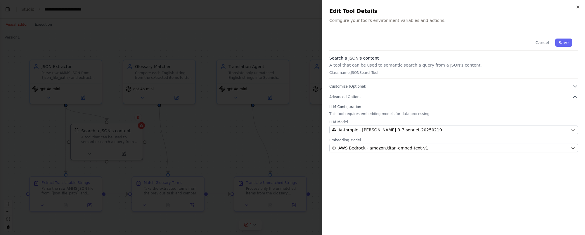
click at [399, 51] on div "Cancel Save Search a JSON's content A tool that can be used to semantic search …" at bounding box center [453, 93] width 248 height 120
click at [561, 44] on button "Save" at bounding box center [563, 43] width 17 height 8
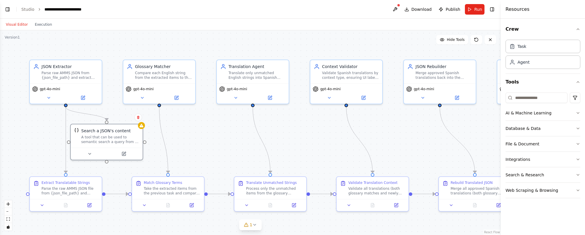
click at [8, 8] on button "Toggle Left Sidebar" at bounding box center [8, 9] width 8 height 8
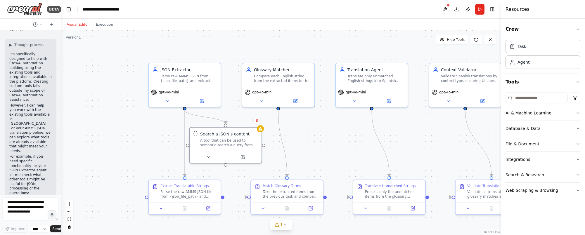
drag, startPoint x: 63, startPoint y: 151, endPoint x: 121, endPoint y: 154, distance: 57.9
click at [121, 154] on div ".deletable-edge-delete-btn { width: 20px; height: 20px; border: 0px solid #ffff…" at bounding box center [280, 132] width 439 height 205
click at [62, 149] on div ".deletable-edge-delete-btn { width: 20px; height: 20px; border: 0px solid #ffff…" at bounding box center [280, 132] width 439 height 205
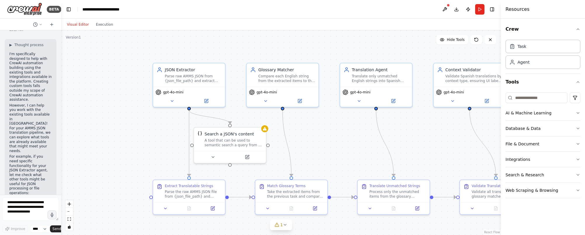
click at [65, 148] on div ".deletable-edge-delete-btn { width: 20px; height: 20px; border: 0px solid #ffff…" at bounding box center [280, 132] width 439 height 205
click at [446, 8] on button at bounding box center [444, 9] width 9 height 11
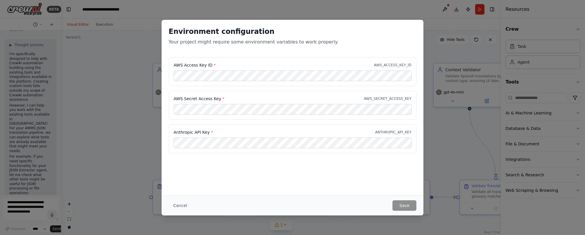
click at [333, 206] on div "Cancel Save" at bounding box center [292, 205] width 248 height 11
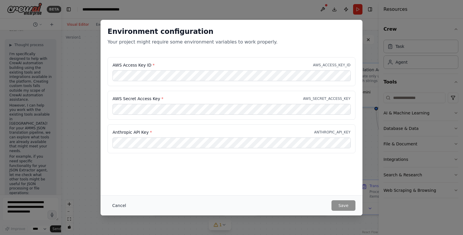
click at [117, 204] on button "Cancel" at bounding box center [118, 205] width 23 height 11
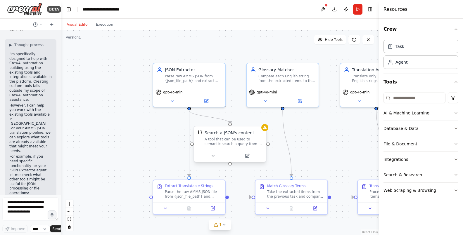
click at [251, 138] on div "A tool that can be used to semantic search a query from a JSON's content." at bounding box center [233, 141] width 58 height 9
click at [249, 138] on div "A tool that can be used to semantic search a query from a JSON's content." at bounding box center [233, 141] width 58 height 9
click at [247, 154] on icon at bounding box center [247, 156] width 5 height 5
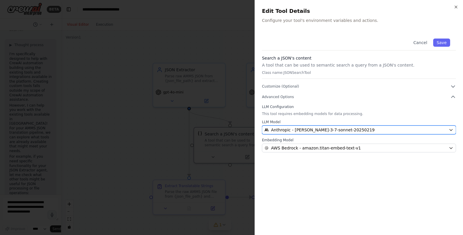
click at [450, 129] on icon "button" at bounding box center [450, 130] width 5 height 5
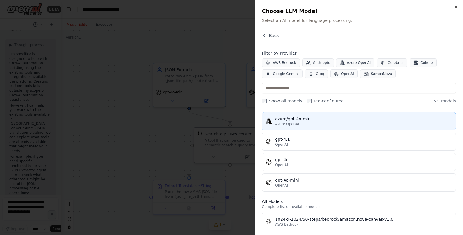
scroll to position [89, 0]
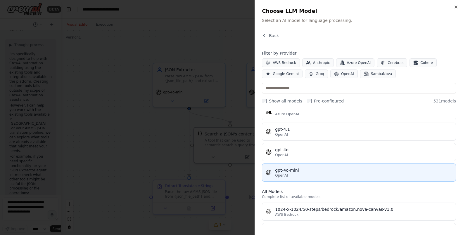
click at [322, 173] on div "OpenAI" at bounding box center [363, 175] width 177 height 5
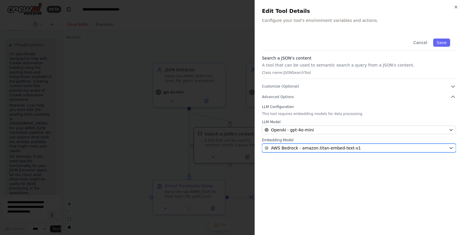
click at [449, 147] on icon "button" at bounding box center [450, 148] width 5 height 5
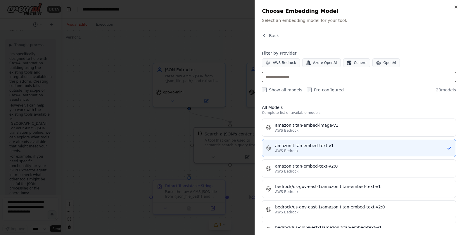
click at [285, 79] on input "text" at bounding box center [359, 77] width 194 height 11
paste input "**********"
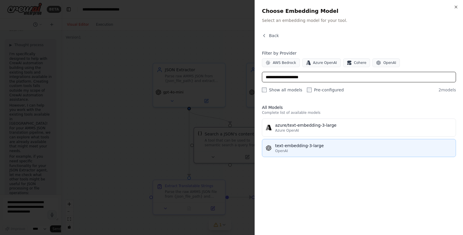
type input "**********"
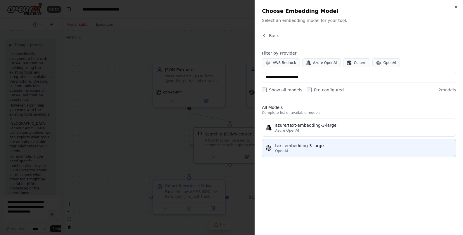
click at [299, 147] on div "text-embedding-3-large" at bounding box center [363, 146] width 177 height 6
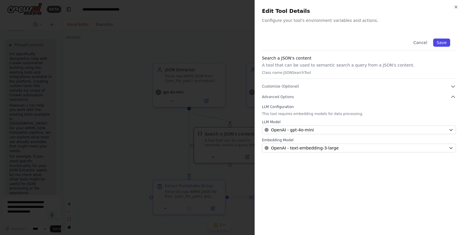
click at [442, 41] on button "Save" at bounding box center [441, 43] width 17 height 8
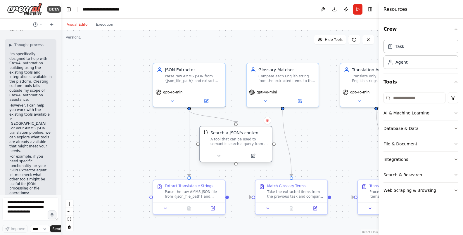
drag, startPoint x: 233, startPoint y: 149, endPoint x: 240, endPoint y: 152, distance: 7.5
click at [240, 152] on div "Search a JSON's content A tool that can be used to semantic search a query from…" at bounding box center [235, 144] width 73 height 36
click at [268, 121] on icon at bounding box center [267, 120] width 2 height 3
click at [254, 121] on button "Confirm" at bounding box center [250, 120] width 21 height 7
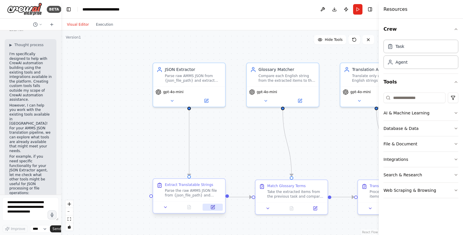
click at [213, 208] on icon at bounding box center [213, 208] width 4 height 4
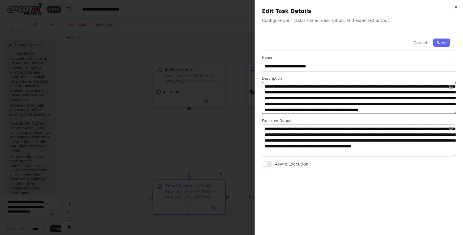
click at [323, 104] on textarea "**********" at bounding box center [359, 98] width 194 height 32
paste textarea
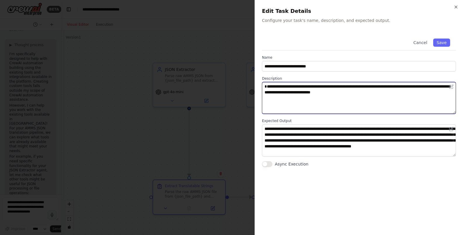
type textarea "**********"
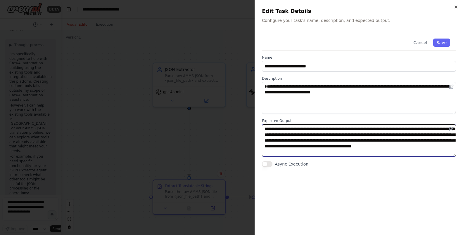
click at [300, 141] on textarea "**********" at bounding box center [359, 140] width 194 height 32
paste textarea "**********"
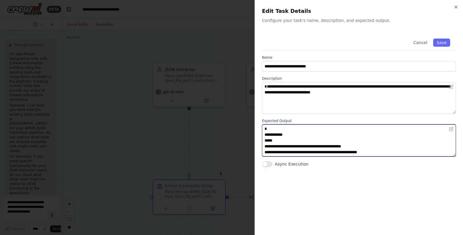
scroll to position [57, 0]
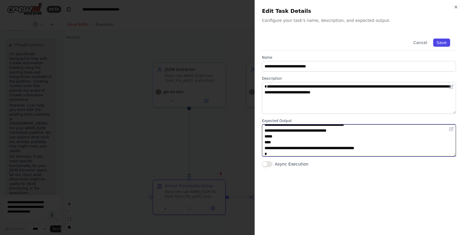
type textarea "**********"
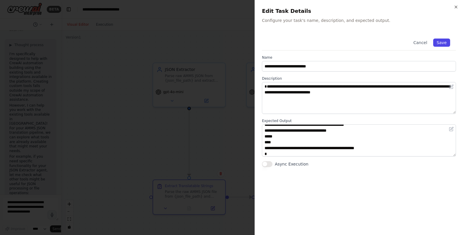
click at [441, 44] on button "Save" at bounding box center [441, 43] width 17 height 8
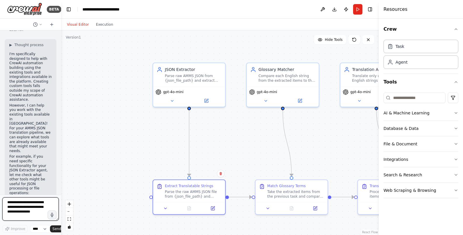
click at [23, 202] on textarea at bounding box center [30, 208] width 56 height 23
paste textarea "**********"
type textarea "**********"
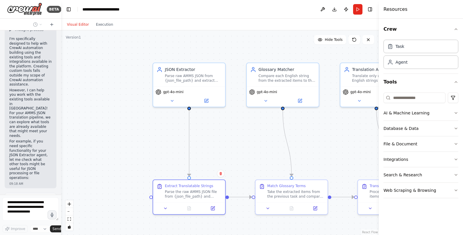
scroll to position [2296, 0]
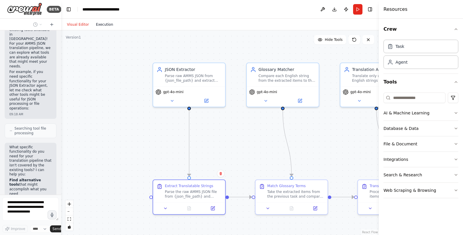
click at [100, 25] on button "Execution" at bounding box center [104, 24] width 24 height 7
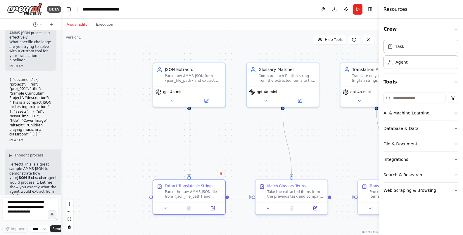
click at [78, 25] on button "Visual Editor" at bounding box center [77, 24] width 29 height 7
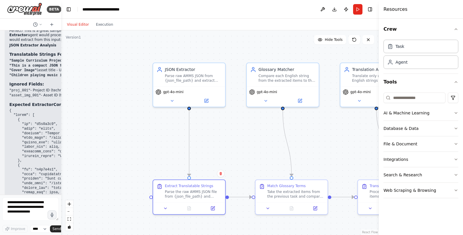
scroll to position [2627, 0]
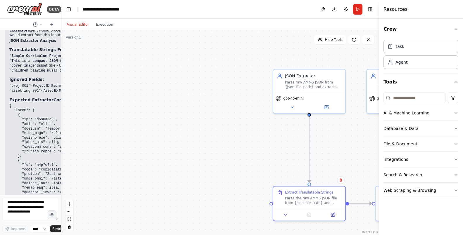
drag, startPoint x: 65, startPoint y: 93, endPoint x: 166, endPoint y: 98, distance: 101.8
click at [180, 99] on div ".deletable-edge-delete-btn { width: 20px; height: 20px; border: 0px solid #ffff…" at bounding box center [219, 132] width 317 height 205
click at [40, 104] on pre at bounding box center [78, 213] width 139 height 219
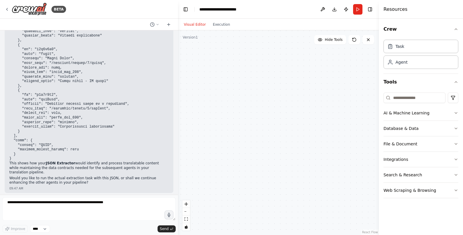
scroll to position [1791, 0]
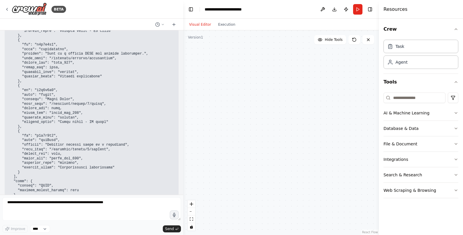
drag, startPoint x: 66, startPoint y: 125, endPoint x: 173, endPoint y: 129, distance: 106.4
click at [183, 129] on div "BETA Hello! I'm the CrewAI assistant. What kind of automation do you want to bu…" at bounding box center [231, 117] width 463 height 235
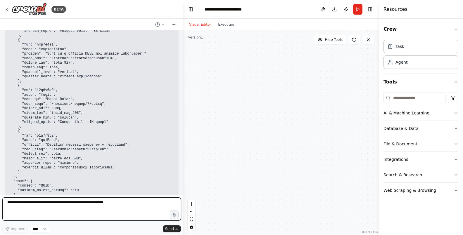
click at [102, 204] on textarea at bounding box center [91, 208] width 178 height 23
type textarea "**********"
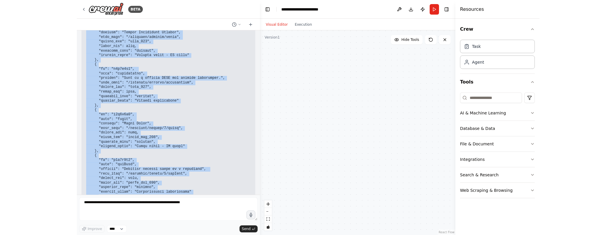
scroll to position [1796, 0]
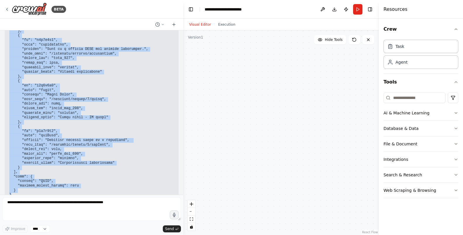
drag, startPoint x: 9, startPoint y: 38, endPoint x: 84, endPoint y: 157, distance: 140.6
click at [84, 157] on div "▶ Thought process Perfect! This is a great sample AMMS JSON to demonstrate how …" at bounding box center [91, 57] width 164 height 327
copy div "Expected ExtractorContract Output: { "items": [ { "id": "a1b2c3d4", "type": "la…"
drag, startPoint x: 257, startPoint y: 101, endPoint x: 246, endPoint y: 133, distance: 34.1
click at [246, 133] on div ".deletable-edge-delete-btn { width: 20px; height: 20px; border: 0px solid #ffff…" at bounding box center [280, 132] width 195 height 205
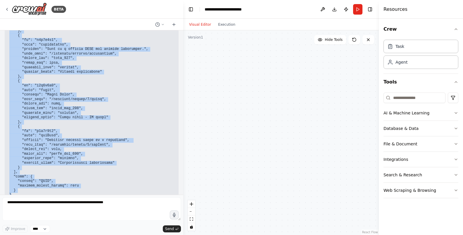
drag, startPoint x: 239, startPoint y: 86, endPoint x: 312, endPoint y: 114, distance: 77.4
click at [312, 114] on div ".deletable-edge-delete-btn { width: 20px; height: 20px; border: 0px solid #ffff…" at bounding box center [280, 132] width 195 height 205
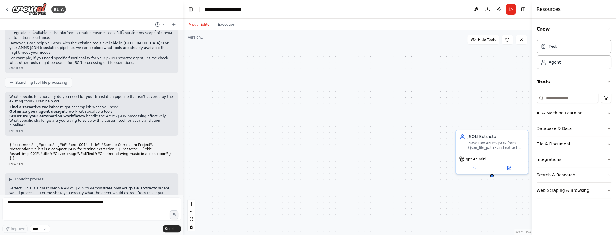
scroll to position [1505, 0]
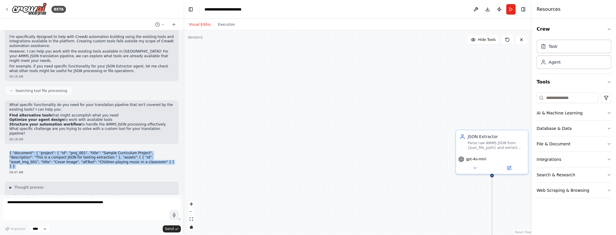
drag, startPoint x: 129, startPoint y: 132, endPoint x: 10, endPoint y: 118, distance: 120.3
click at [10, 149] on div "{ "document": { "project": { "id": "proj_001", "title": "Sample Curriculum Proj…" at bounding box center [92, 163] width 174 height 28
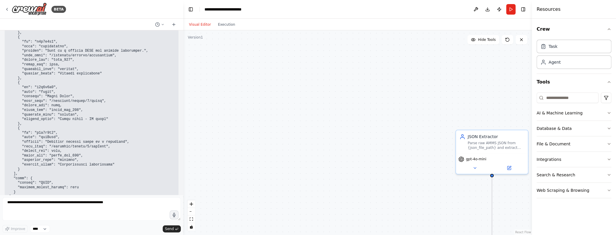
scroll to position [1801, 0]
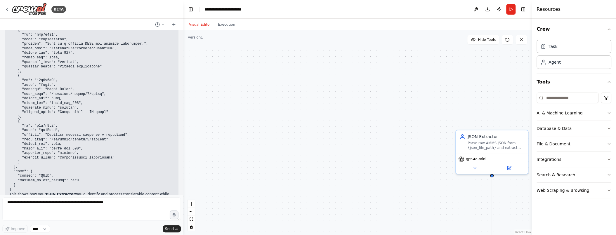
click at [47, 96] on code at bounding box center [78, 82] width 139 height 218
drag, startPoint x: 46, startPoint y: 96, endPoint x: 135, endPoint y: 97, distance: 89.6
click at [135, 97] on pre at bounding box center [91, 82] width 164 height 219
click at [584, 187] on button "Web Scraping & Browsing" at bounding box center [573, 190] width 75 height 15
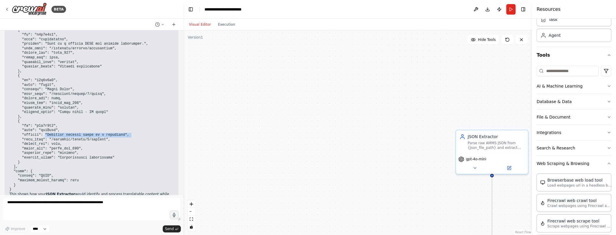
scroll to position [0, 0]
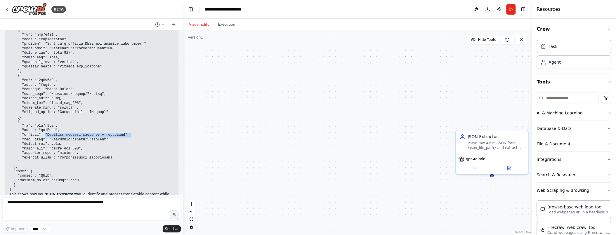
click at [584, 112] on icon "button" at bounding box center [608, 113] width 5 height 5
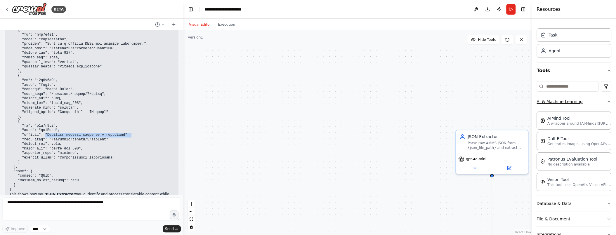
scroll to position [13, 0]
click at [584, 99] on icon "button" at bounding box center [609, 99] width 2 height 1
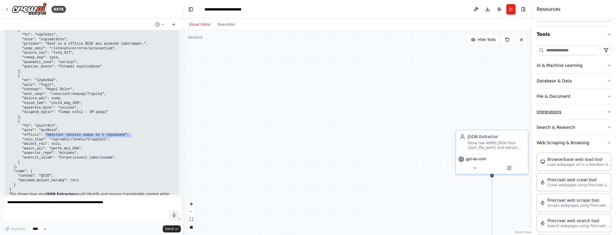
scroll to position [54, 0]
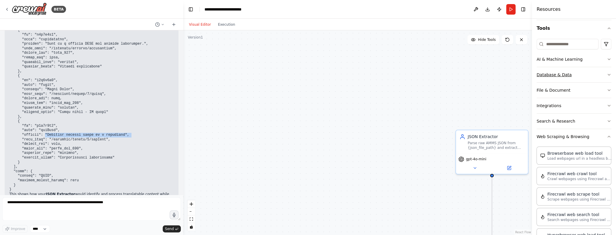
click at [584, 77] on button "Database & Data" at bounding box center [573, 74] width 75 height 15
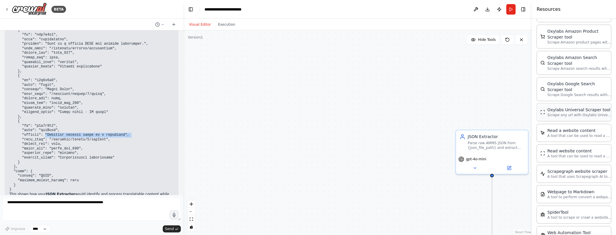
scroll to position [363, 0]
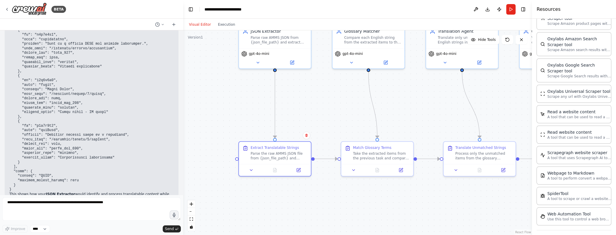
drag, startPoint x: 399, startPoint y: 105, endPoint x: 190, endPoint y: 3, distance: 232.4
click at [190, 2] on main "**********" at bounding box center [357, 117] width 349 height 235
click at [369, 146] on div "Match Glossary Terms" at bounding box center [372, 145] width 39 height 5
click at [324, 117] on div ".deletable-edge-delete-btn { width: 20px; height: 20px; border: 0px solid #ffff…" at bounding box center [357, 132] width 349 height 205
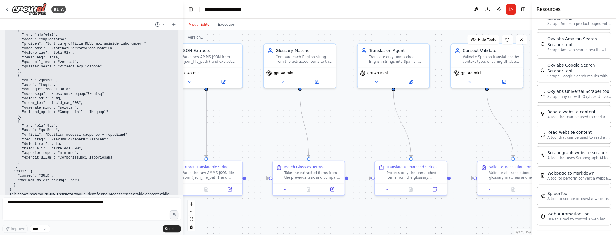
drag, startPoint x: 330, startPoint y: 112, endPoint x: 261, endPoint y: 132, distance: 71.6
click at [261, 132] on div ".deletable-edge-delete-btn { width: 20px; height: 20px; border: 0px solid #ffff…" at bounding box center [357, 132] width 349 height 205
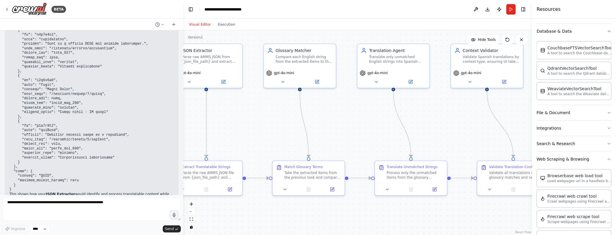
scroll to position [0, 0]
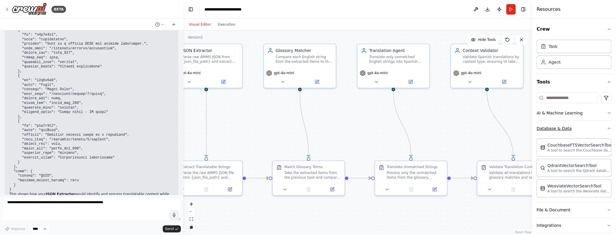
click at [584, 128] on icon "button" at bounding box center [609, 128] width 2 height 1
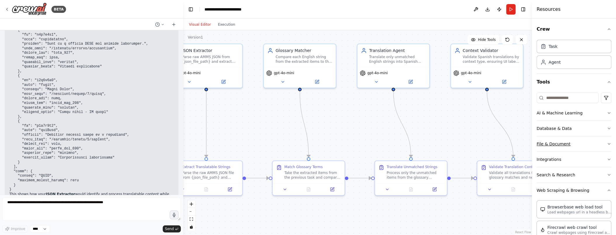
click at [584, 145] on button "File & Document" at bounding box center [573, 143] width 75 height 15
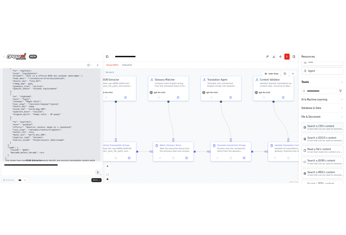
scroll to position [27, 0]
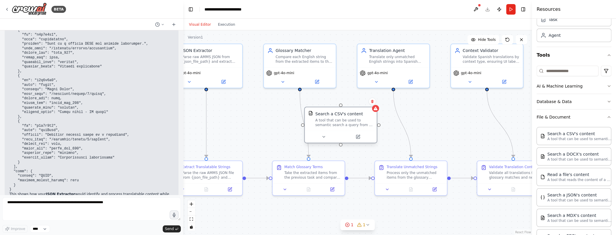
drag, startPoint x: 375, startPoint y: 138, endPoint x: 347, endPoint y: 126, distance: 30.7
click at [347, 126] on div "A tool that can be used to semantic search a query from a CSV's content." at bounding box center [344, 122] width 58 height 9
drag, startPoint x: 341, startPoint y: 105, endPoint x: 302, endPoint y: 90, distance: 42.6
click at [301, 90] on div ".deletable-edge-delete-btn { width: 20px; height: 20px; border: 0px solid #ffff…" at bounding box center [357, 132] width 349 height 205
click at [340, 123] on div "A tool that can be used to semantic search a query from a CSV's content." at bounding box center [344, 122] width 58 height 9
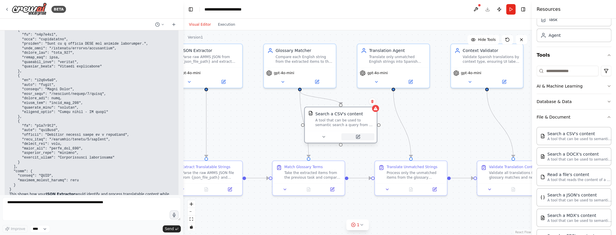
click at [356, 137] on icon at bounding box center [358, 137] width 4 height 4
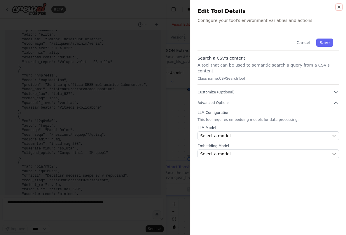
scroll to position [1847, 0]
click at [338, 89] on icon "button" at bounding box center [336, 92] width 6 height 6
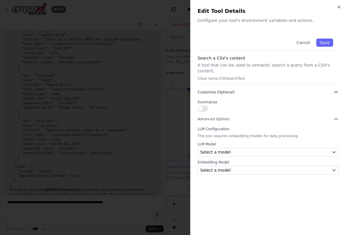
click at [335, 89] on icon "button" at bounding box center [336, 92] width 6 height 6
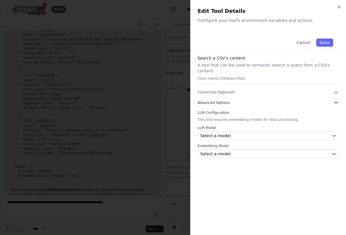
click at [336, 100] on icon "button" at bounding box center [336, 103] width 6 height 6
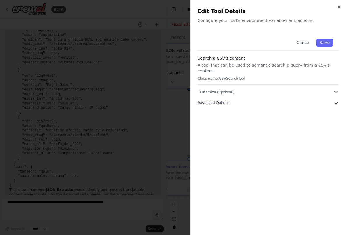
click at [336, 102] on icon "button" at bounding box center [337, 103] width 4 height 2
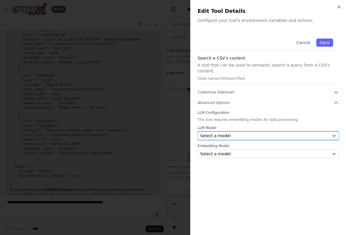
click at [331, 131] on button "Select a model" at bounding box center [269, 135] width 142 height 9
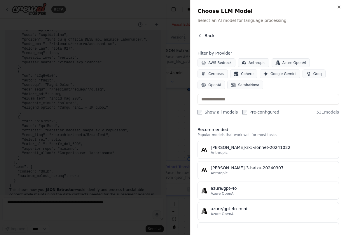
click at [201, 35] on icon "button" at bounding box center [200, 35] width 5 height 5
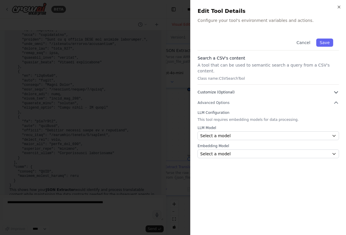
click at [336, 92] on icon "button" at bounding box center [337, 93] width 4 height 2
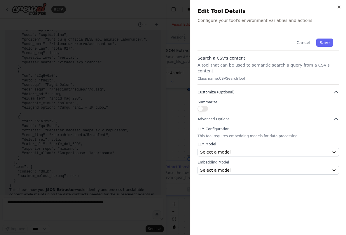
click at [336, 89] on icon "button" at bounding box center [336, 92] width 6 height 6
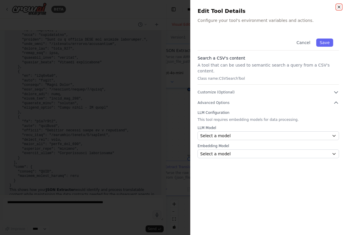
click at [338, 7] on icon "button" at bounding box center [339, 7] width 5 height 5
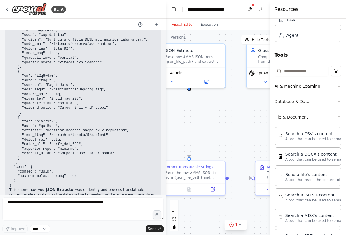
click at [238, 110] on div ".deletable-edge-delete-btn { width: 20px; height: 20px; border: 0px solid #ffff…" at bounding box center [236, 132] width 140 height 205
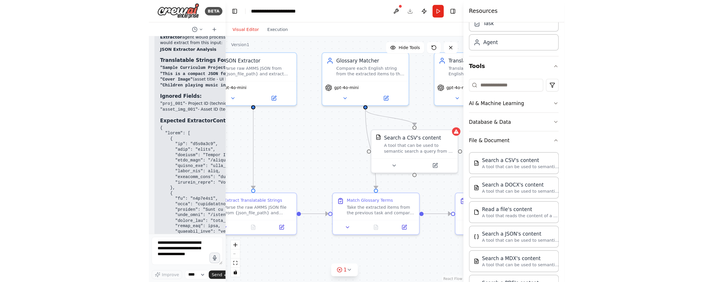
scroll to position [2586, 0]
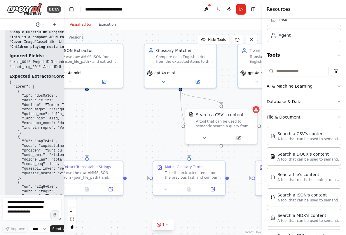
drag, startPoint x: 165, startPoint y: 96, endPoint x: 36, endPoint y: 72, distance: 130.7
click at [30, 71] on div "BETA Hello! I'm the CrewAI assistant. What kind of automation do you want to bu…" at bounding box center [32, 117] width 64 height 235
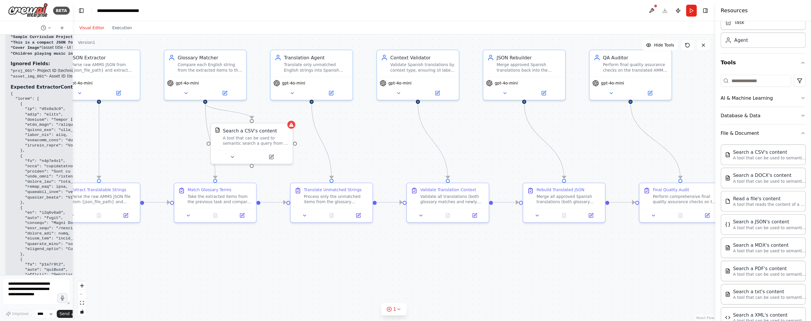
scroll to position [27, 0]
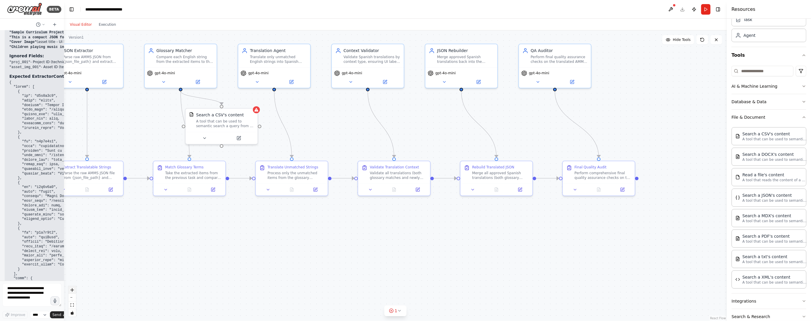
click at [73, 235] on icon "zoom in" at bounding box center [72, 290] width 4 height 4
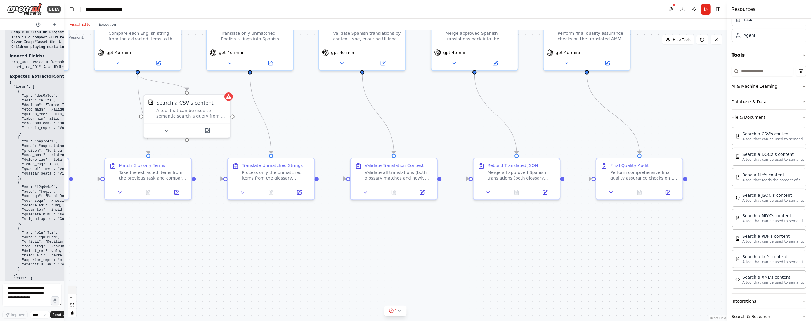
click at [73, 235] on icon "zoom in" at bounding box center [72, 290] width 4 height 4
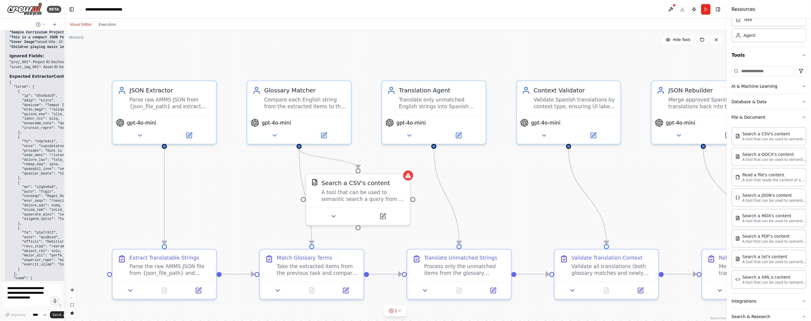
drag, startPoint x: 144, startPoint y: 249, endPoint x: 357, endPoint y: 343, distance: 232.9
click at [357, 235] on html "BETA Hello! I'm the CrewAI assistant. What kind of automation do you want to bu…" at bounding box center [405, 160] width 811 height 321
click at [382, 215] on icon at bounding box center [383, 214] width 4 height 4
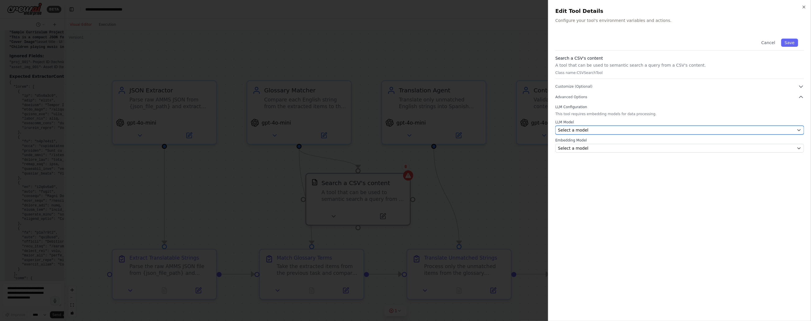
click at [584, 131] on icon "button" at bounding box center [798, 130] width 5 height 5
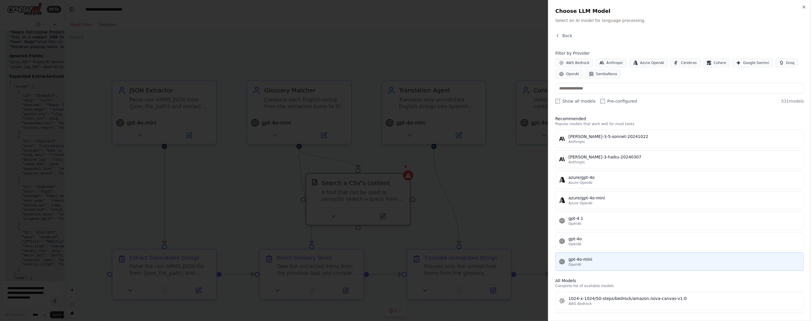
click at [584, 235] on div "OpenAI" at bounding box center [684, 264] width 232 height 5
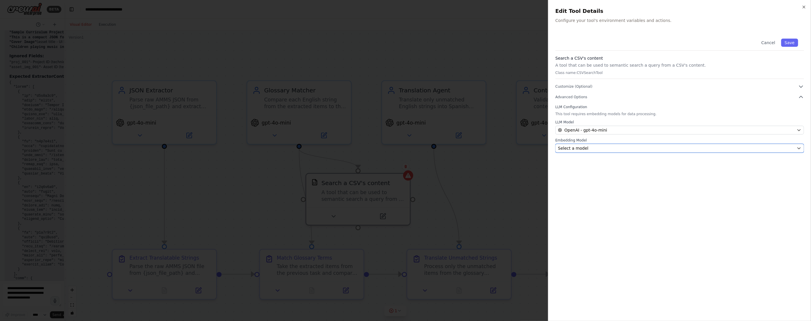
click at [584, 147] on button "Select a model" at bounding box center [679, 148] width 248 height 9
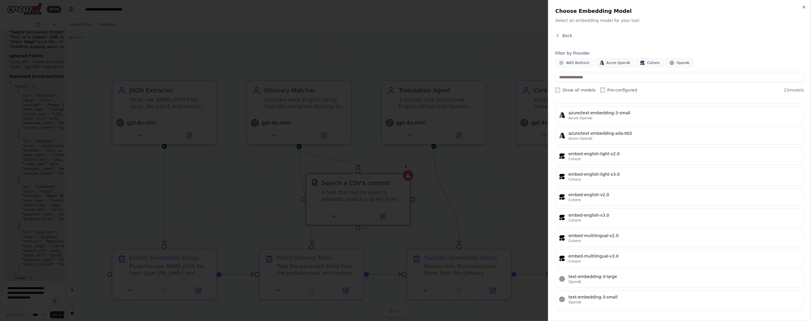
scroll to position [276, 0]
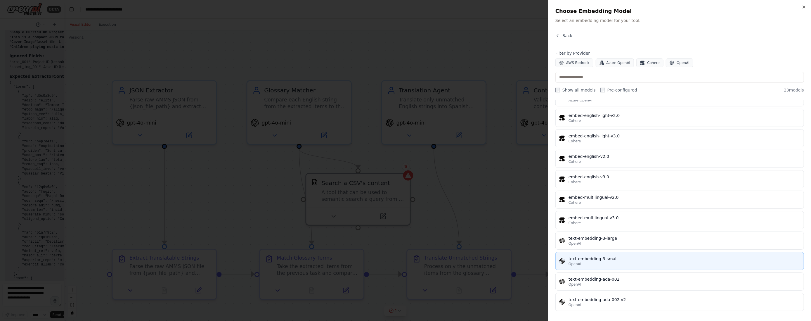
click at [584, 235] on div "text-embedding-3-small" at bounding box center [684, 258] width 232 height 6
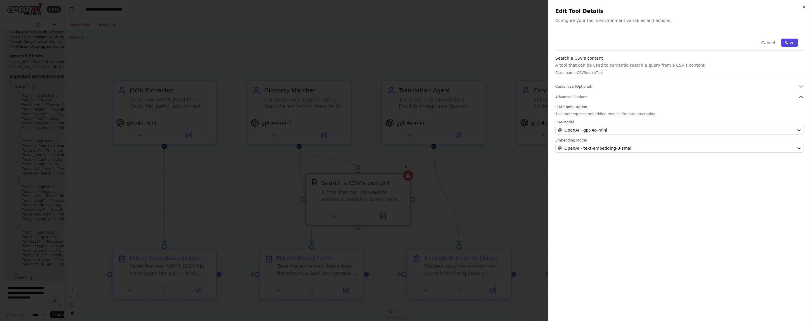
click at [584, 42] on button "Save" at bounding box center [789, 43] width 17 height 8
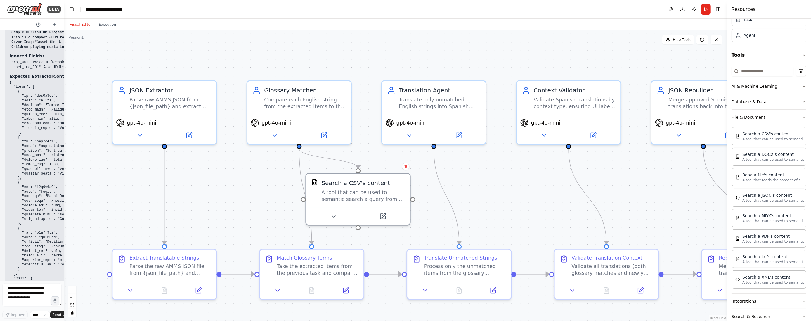
click at [559, 51] on div ".deletable-edge-delete-btn { width: 20px; height: 20px; border: 0px solid #ffff…" at bounding box center [395, 175] width 663 height 290
click at [347, 235] on icon at bounding box center [345, 288] width 5 height 5
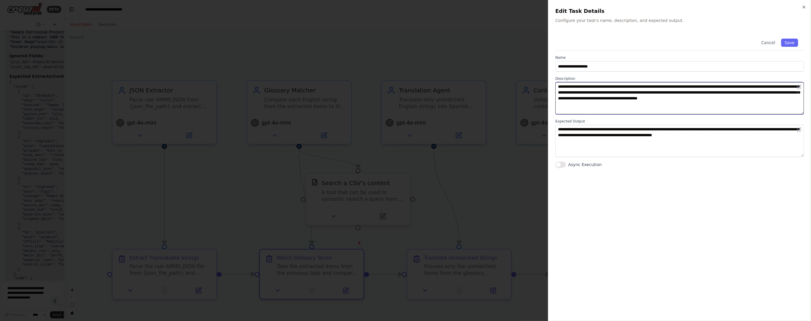
click at [584, 92] on textarea "**********" at bounding box center [679, 98] width 248 height 32
paste textarea "**********"
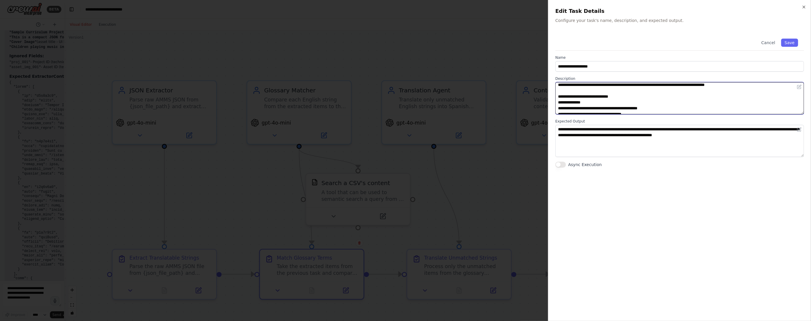
scroll to position [0, 0]
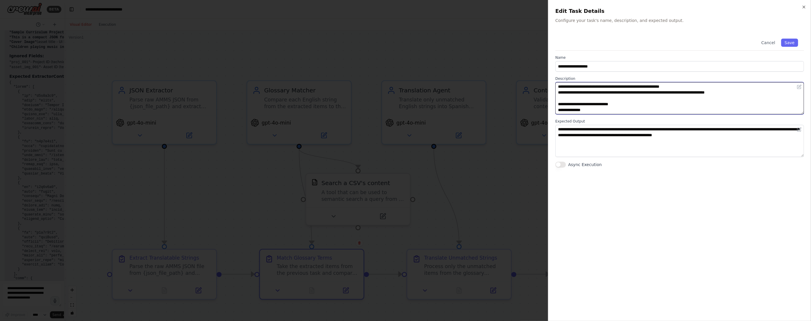
type textarea "**********"
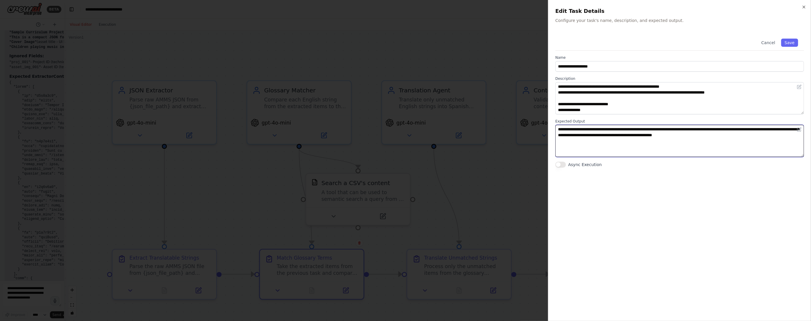
drag, startPoint x: 567, startPoint y: 131, endPoint x: 701, endPoint y: 164, distance: 137.9
click at [584, 164] on div "**********" at bounding box center [679, 100] width 248 height 135
paste textarea "**********"
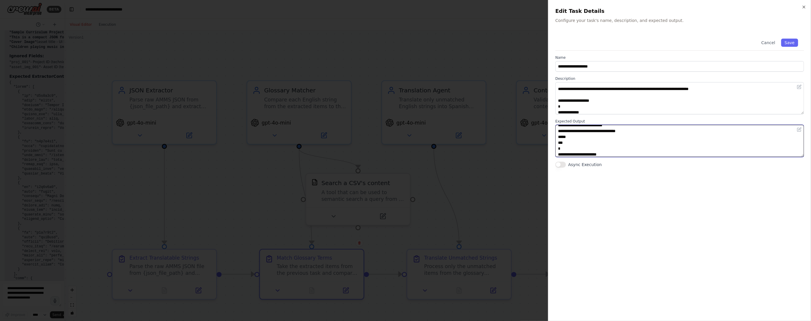
scroll to position [108, 0]
type textarea "**********"
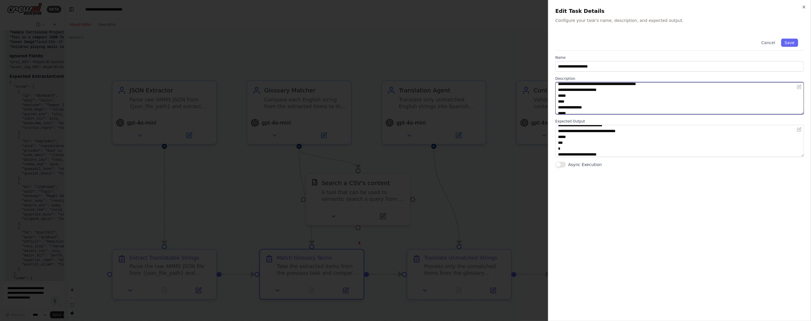
scroll to position [204, 0]
drag, startPoint x: 566, startPoint y: 101, endPoint x: 652, endPoint y: 142, distance: 95.3
click at [584, 142] on div "**********" at bounding box center [679, 100] width 248 height 135
drag, startPoint x: 601, startPoint y: 100, endPoint x: 590, endPoint y: 97, distance: 10.8
click at [584, 99] on textarea at bounding box center [679, 98] width 248 height 32
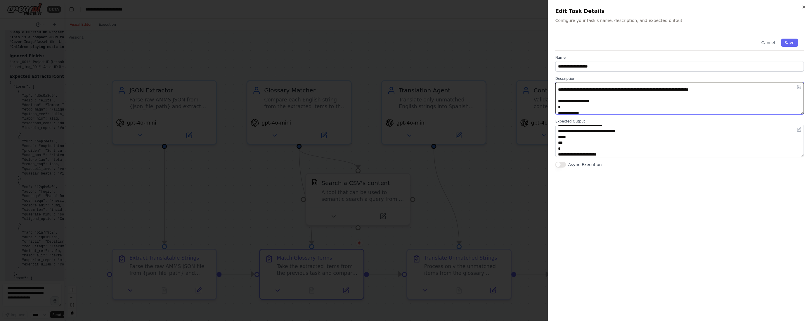
scroll to position [100, 0]
drag, startPoint x: 568, startPoint y: 104, endPoint x: 558, endPoint y: 109, distance: 11.2
click at [558, 109] on textarea at bounding box center [679, 98] width 248 height 32
type textarea "**********"
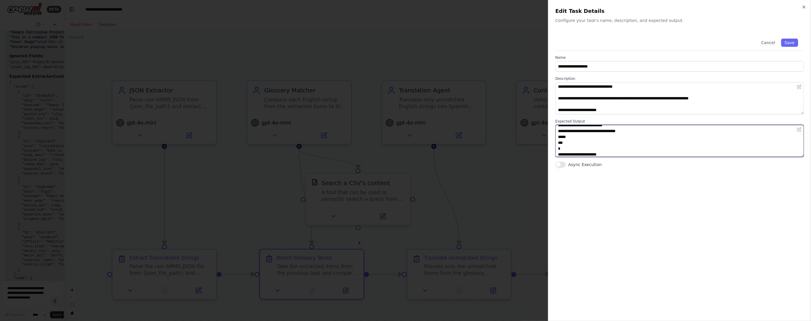
scroll to position [76, 0]
drag, startPoint x: 618, startPoint y: 153, endPoint x: 554, endPoint y: 154, distance: 64.5
click at [554, 155] on div "**********" at bounding box center [679, 160] width 263 height 321
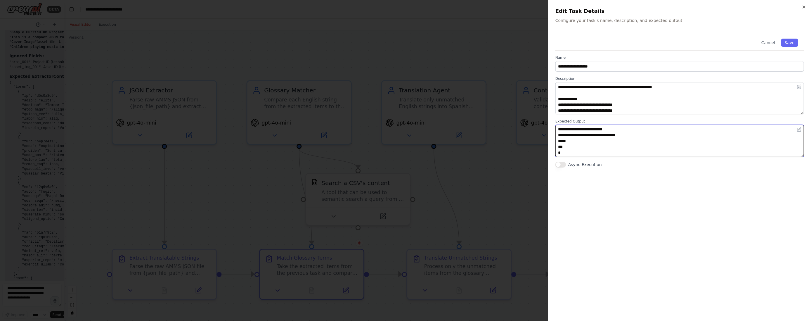
scroll to position [0, 0]
type textarea "**********"
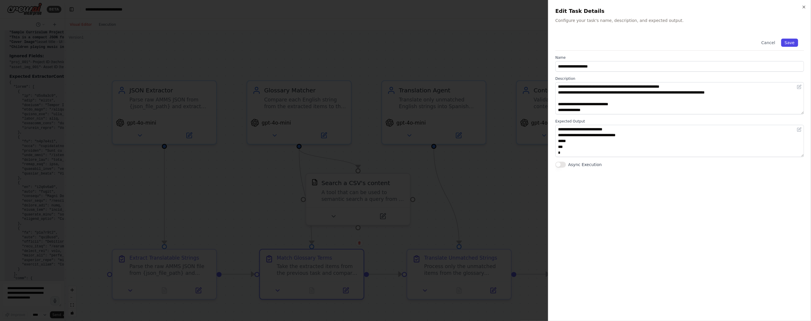
click at [584, 41] on button "Save" at bounding box center [789, 43] width 17 height 8
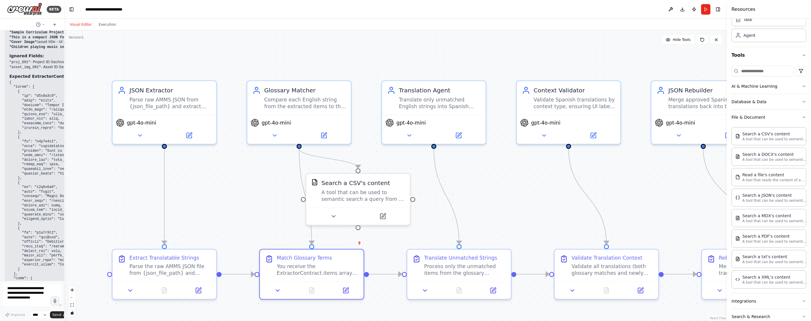
click at [437, 215] on div ".deletable-edge-delete-btn { width: 20px; height: 20px; border: 0px solid #ffff…" at bounding box center [395, 175] width 663 height 290
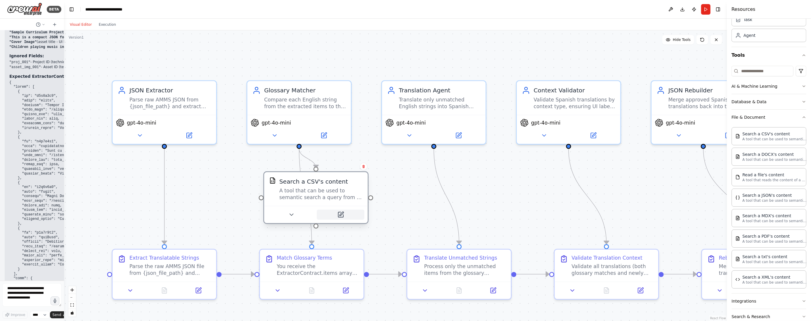
drag, startPoint x: 403, startPoint y: 214, endPoint x: 359, endPoint y: 216, distance: 43.6
click at [359, 216] on button at bounding box center [341, 214] width 48 height 10
click at [309, 235] on div "Match Glossary Terms" at bounding box center [304, 256] width 55 height 7
click at [316, 235] on div "You receive the ExtractorContract.items array from the previous step. For each …" at bounding box center [321, 267] width 81 height 13
click at [347, 235] on icon at bounding box center [349, 288] width 5 height 5
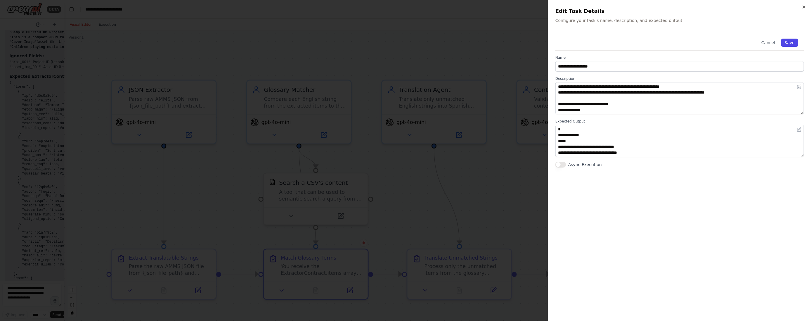
click at [584, 43] on button "Save" at bounding box center [789, 43] width 17 height 8
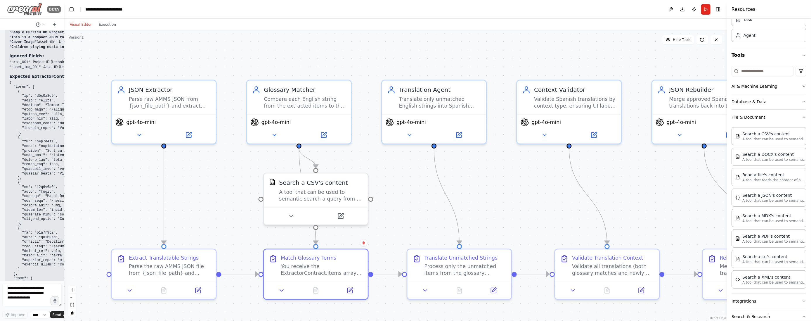
click at [15, 9] on img at bounding box center [24, 9] width 35 height 13
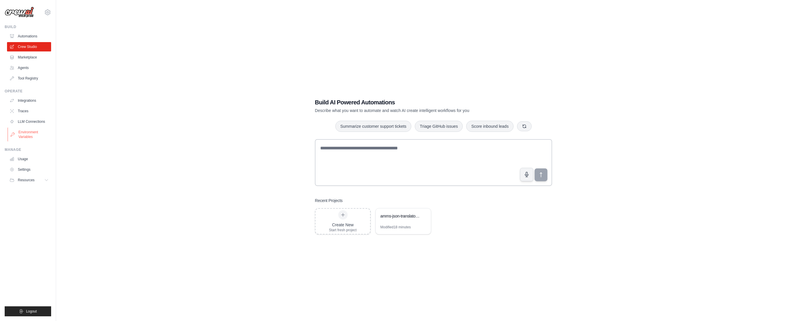
click at [29, 131] on link "Environment Variables" at bounding box center [30, 134] width 44 height 14
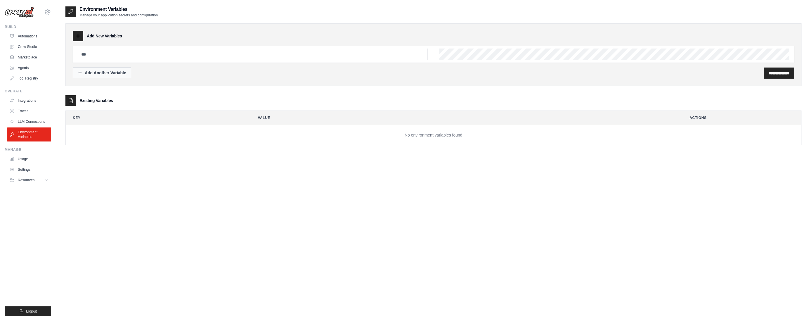
click at [96, 72] on div "Add Another Variable" at bounding box center [102, 73] width 48 height 6
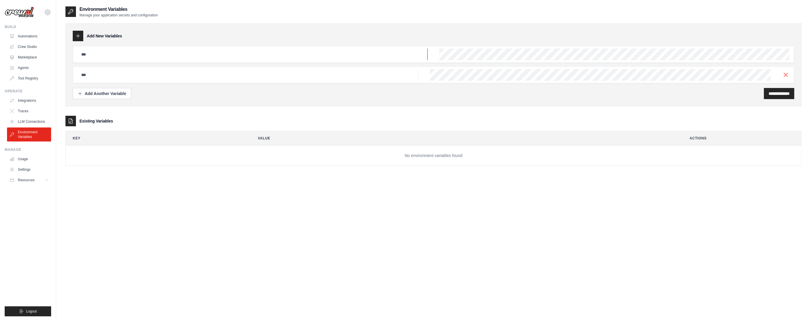
click at [108, 52] on input "text" at bounding box center [253, 54] width 350 height 12
type input "**********"
click at [785, 74] on icon "button" at bounding box center [785, 74] width 7 height 7
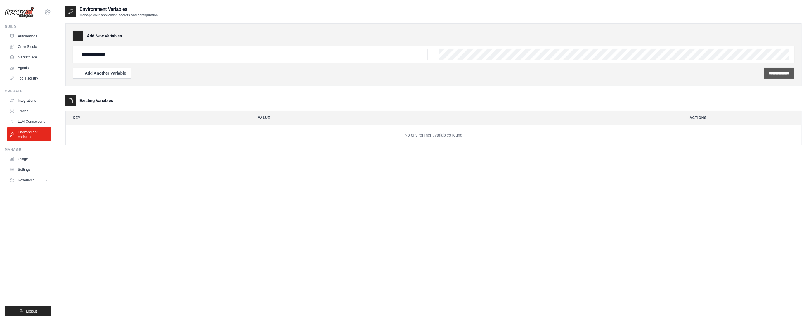
click at [778, 74] on input "**********" at bounding box center [778, 73] width 21 height 6
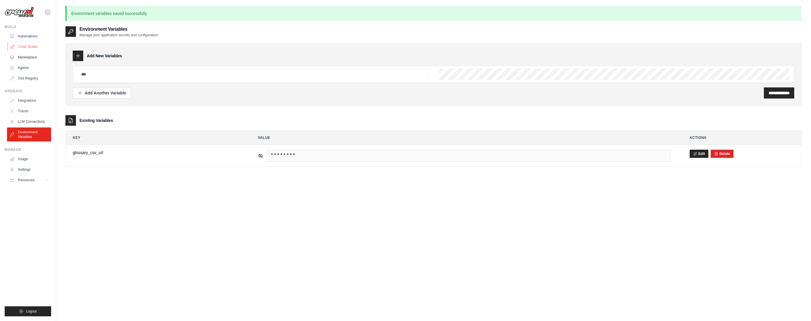
click at [25, 45] on link "Crew Studio" at bounding box center [30, 46] width 44 height 9
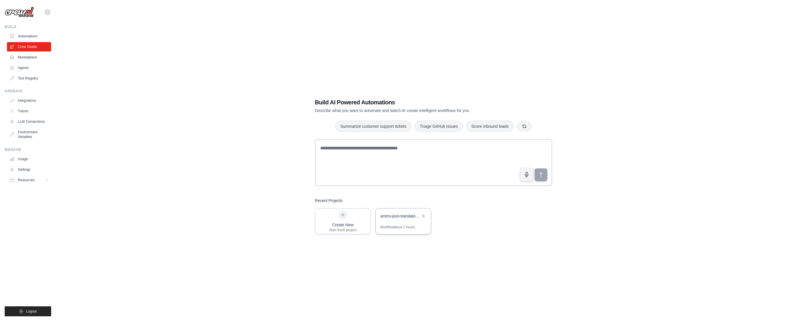
click at [399, 221] on div "amms-json-translator-crew" at bounding box center [403, 216] width 55 height 16
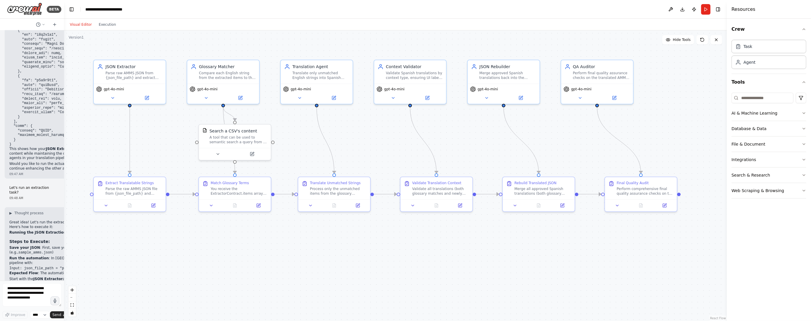
scroll to position [2710, 0]
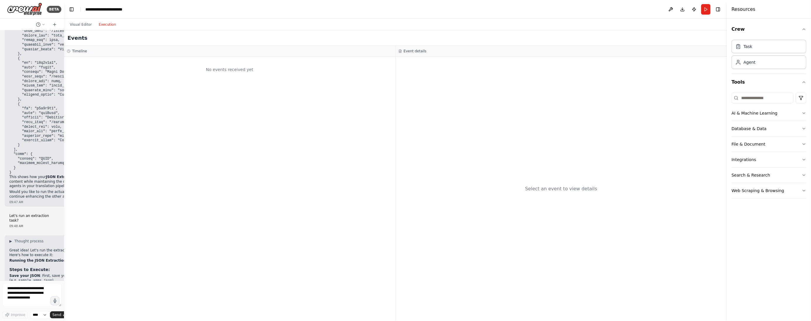
click at [108, 24] on button "Execution" at bounding box center [107, 24] width 24 height 7
click at [749, 64] on div "Agent" at bounding box center [749, 62] width 12 height 6
click at [750, 50] on div "Task" at bounding box center [768, 45] width 75 height 13
click at [74, 23] on button "Visual Editor" at bounding box center [80, 24] width 29 height 7
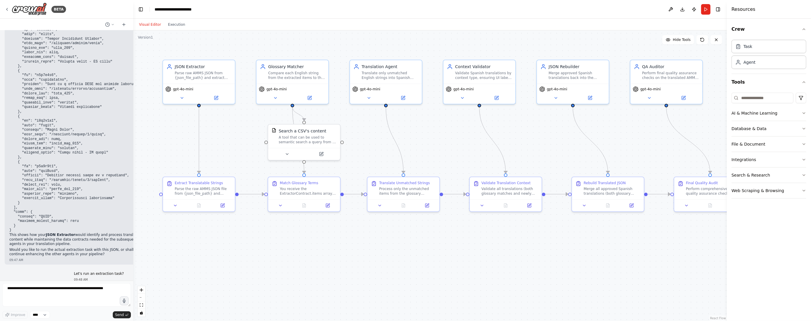
scroll to position [1939, 0]
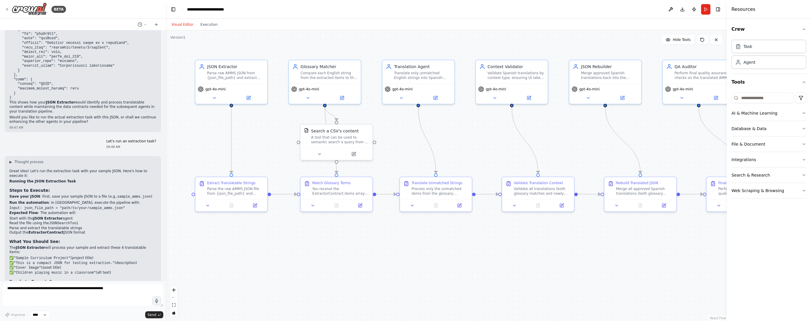
drag, startPoint x: 64, startPoint y: 231, endPoint x: 166, endPoint y: 246, distance: 103.0
click at [166, 246] on div "BETA Hello! I'm the CrewAI assistant. What kind of automation do you want to bu…" at bounding box center [405, 160] width 811 height 321
click at [331, 142] on div "A tool that can be used to semantic search a query from a CSV's content." at bounding box center [340, 138] width 58 height 9
click at [352, 152] on icon at bounding box center [354, 153] width 4 height 4
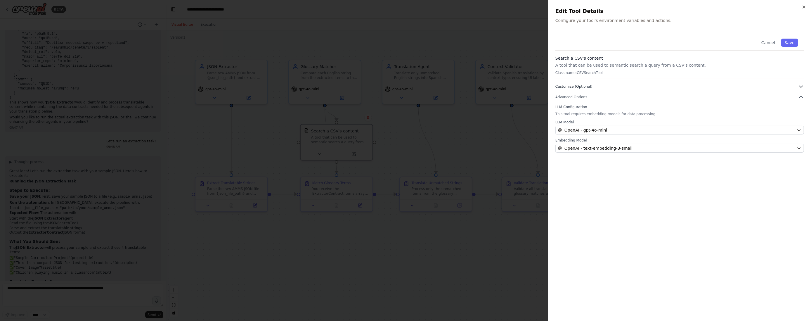
click at [798, 86] on icon "button" at bounding box center [801, 87] width 6 height 6
click at [578, 87] on span "Customize (Optional)" at bounding box center [573, 86] width 37 height 5
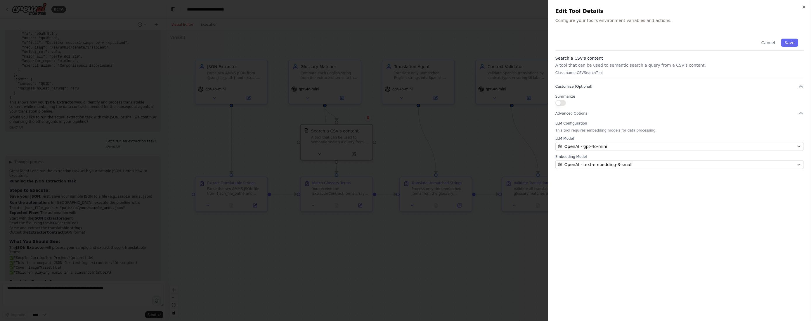
click at [564, 86] on span "Customize (Optional)" at bounding box center [573, 86] width 37 height 5
click at [565, 86] on span "Customize (Optional)" at bounding box center [573, 86] width 37 height 5
click at [594, 63] on p "A tool that can be used to semantic search a query from a CSV's content." at bounding box center [679, 65] width 248 height 6
drag, startPoint x: 620, startPoint y: 30, endPoint x: 620, endPoint y: 36, distance: 5.5
click at [620, 30] on div "Close Edit Tool Details Configure your tool's environment variables and actions…" at bounding box center [679, 160] width 263 height 321
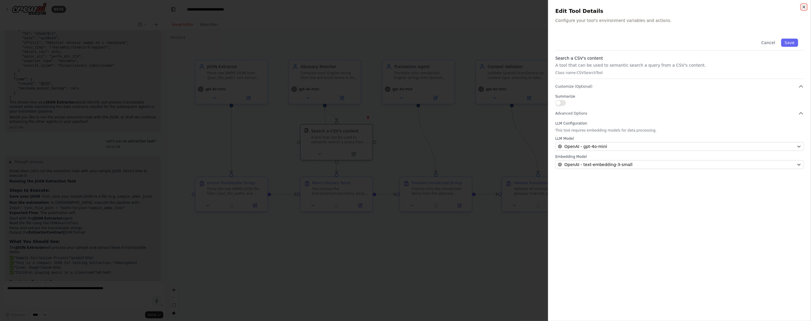
click at [803, 7] on icon "button" at bounding box center [803, 7] width 5 height 5
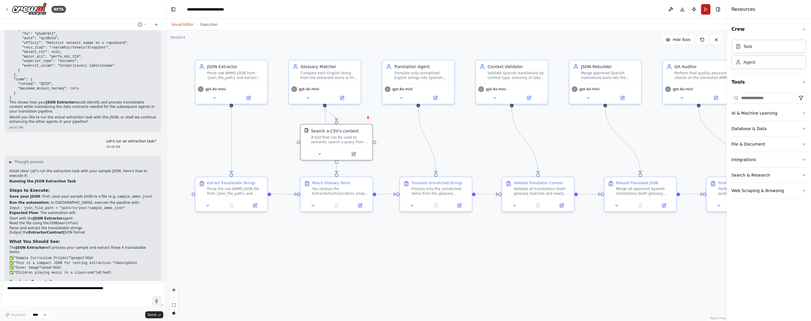
click at [706, 10] on button "Run" at bounding box center [705, 9] width 9 height 11
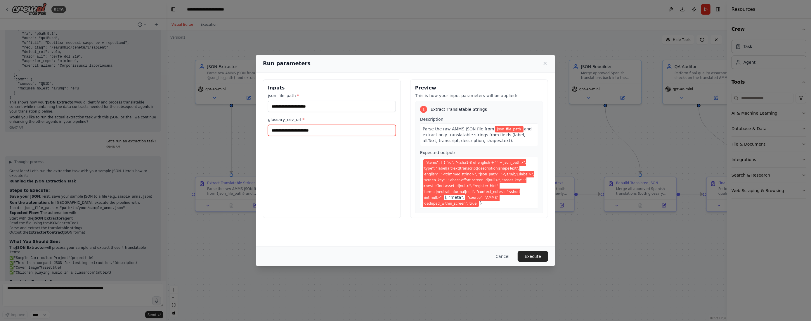
click at [284, 134] on input "glossary_csv_url *" at bounding box center [332, 130] width 128 height 11
paste input "**********"
type input "**********"
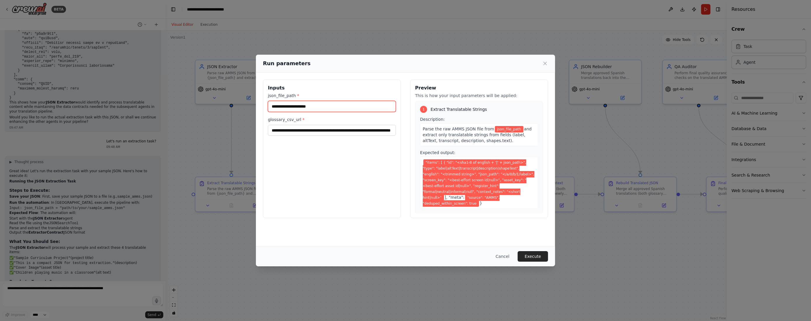
click at [284, 105] on input "json_file_path *" at bounding box center [332, 106] width 128 height 11
paste input "**********"
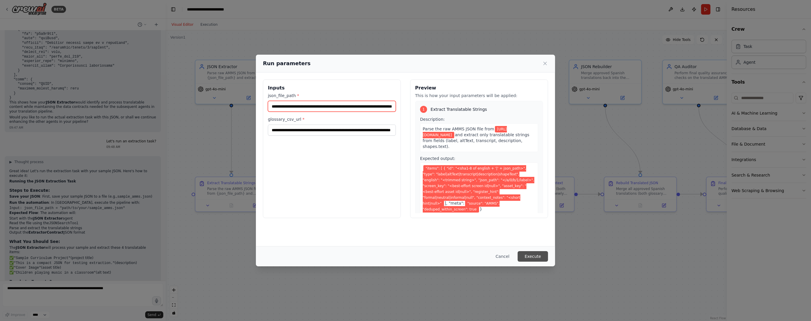
type input "**********"
click at [536, 259] on button "Execute" at bounding box center [532, 256] width 30 height 11
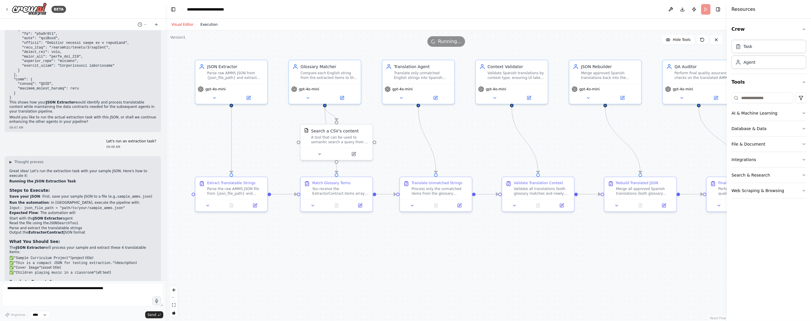
click at [208, 24] on button "Execution" at bounding box center [209, 24] width 24 height 7
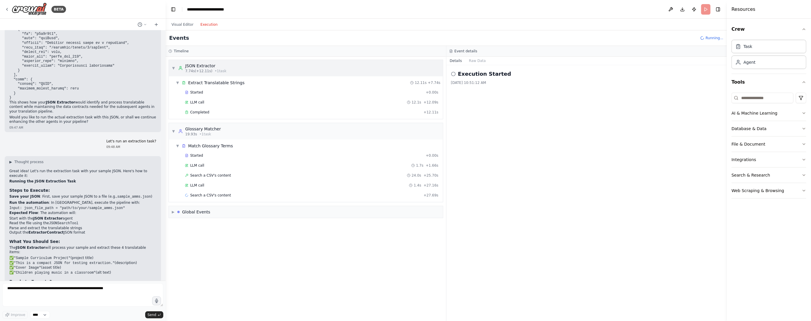
click at [234, 67] on div "▼ JSON Extractor 7.74s (+12.11s) • 1 task" at bounding box center [306, 68] width 274 height 16
click at [224, 65] on div "▶ JSON Extractor 7.74s (+12.11s) • 1 task" at bounding box center [306, 68] width 274 height 16
click at [203, 112] on span "Completed" at bounding box center [199, 112] width 19 height 5
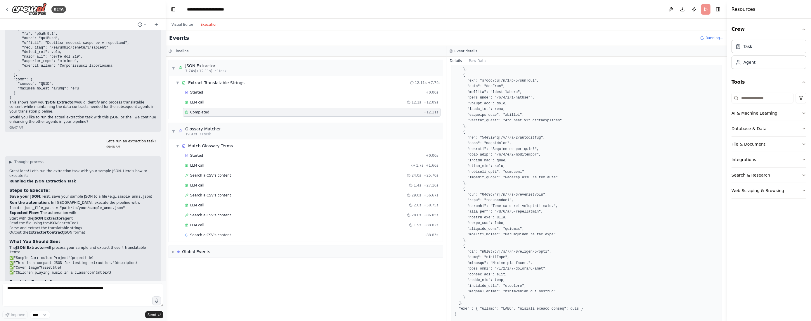
scroll to position [108, 0]
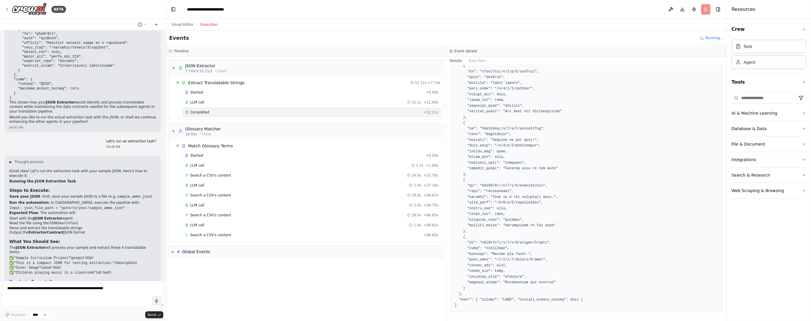
click at [706, 10] on header "**********" at bounding box center [446, 9] width 561 height 19
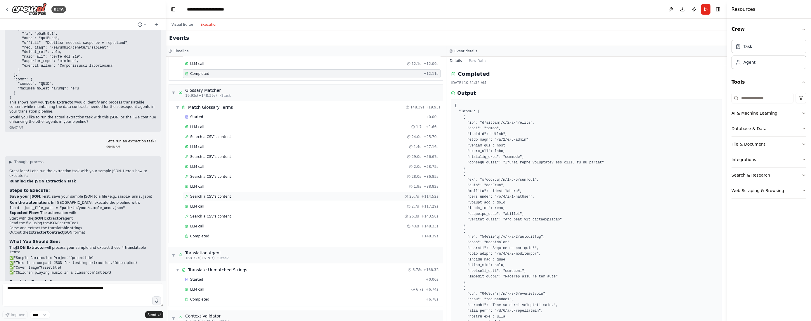
scroll to position [45, 0]
click at [207, 227] on span "Completed" at bounding box center [199, 229] width 19 height 5
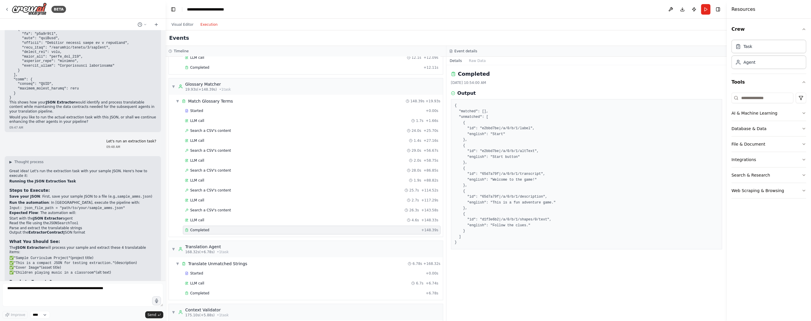
click at [469, 110] on pre "{ "matched": [], "unmatched": [ { "id": "e2bbd7be|/a/0/b/1/label", "english": "…" at bounding box center [587, 174] width 264 height 142
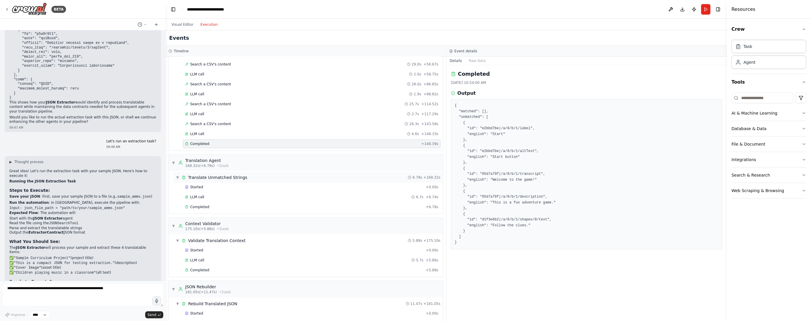
scroll to position [131, 0]
click at [204, 205] on span "Completed" at bounding box center [199, 206] width 19 height 5
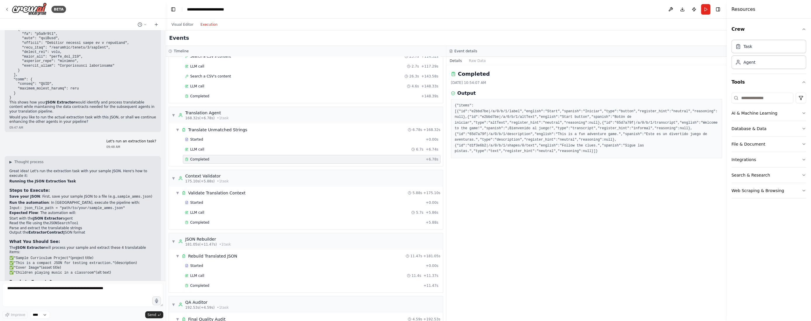
scroll to position [179, 0]
click at [204, 219] on span "Completed" at bounding box center [199, 221] width 19 height 5
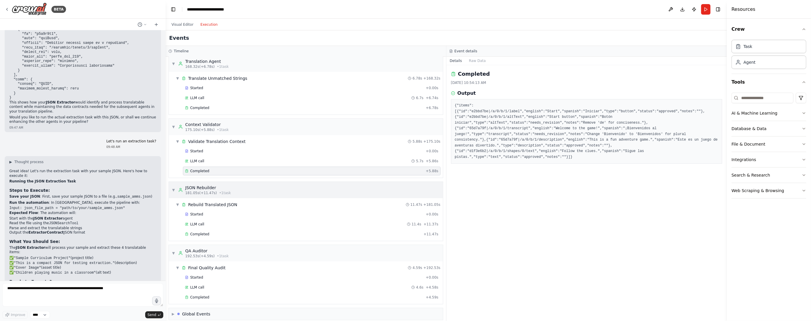
scroll to position [233, 0]
click at [204, 229] on span "Completed" at bounding box center [199, 230] width 19 height 5
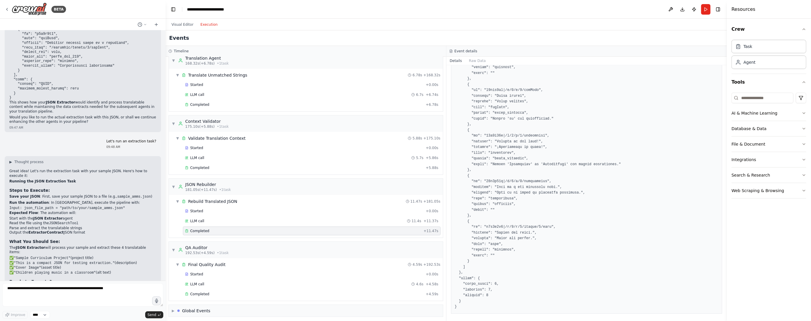
scroll to position [85, 0]
click at [205, 291] on span "Completed" at bounding box center [199, 293] width 19 height 5
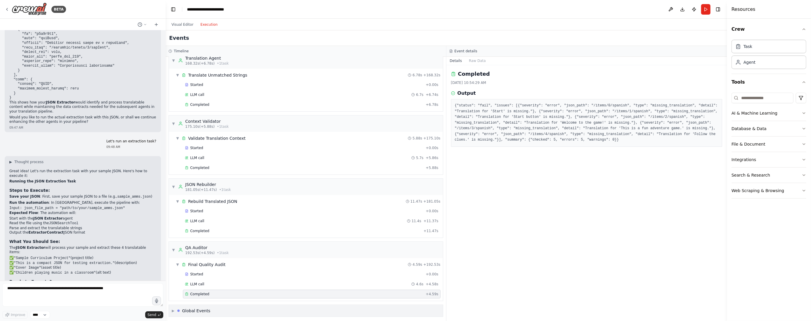
click at [173, 308] on span "▶" at bounding box center [173, 310] width 3 height 5
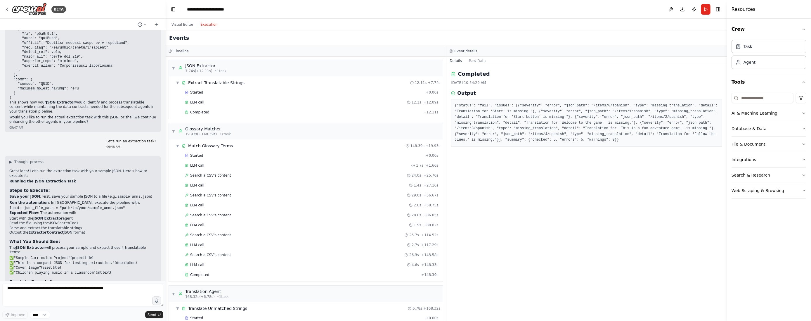
click at [445, 264] on div "▼ JSON Extractor 7.74s (+12.11s) • 1 task ▼ Extract Translatable Strings 12.11s…" at bounding box center [306, 189] width 280 height 264
click at [197, 110] on span "Completed" at bounding box center [199, 112] width 19 height 5
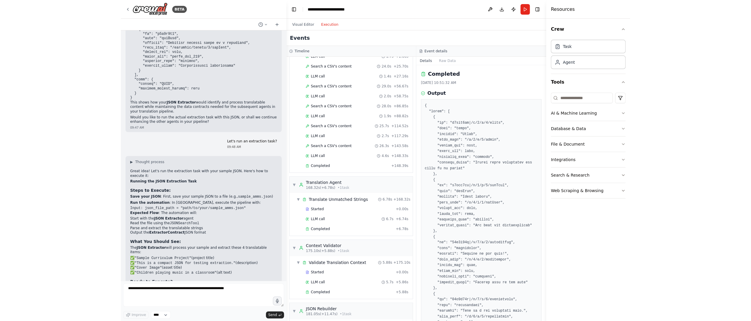
scroll to position [109, 0]
